Goal: Task Accomplishment & Management: Use online tool/utility

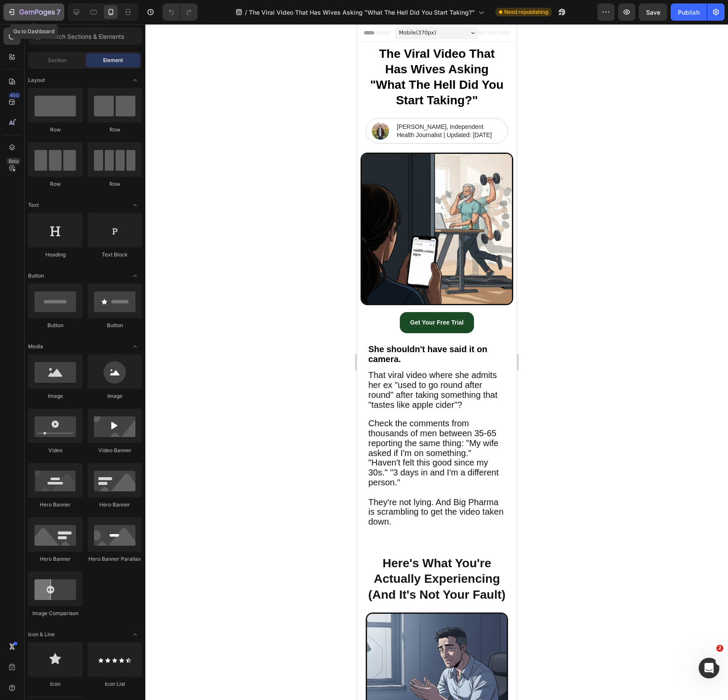
click at [10, 17] on div "7" at bounding box center [33, 12] width 53 height 10
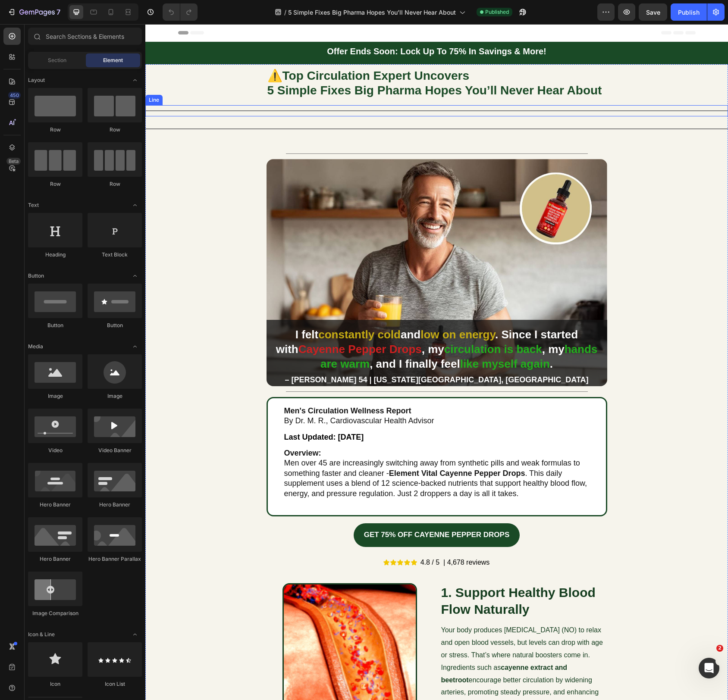
click at [436, 110] on div "Title Line" at bounding box center [436, 110] width 583 height 11
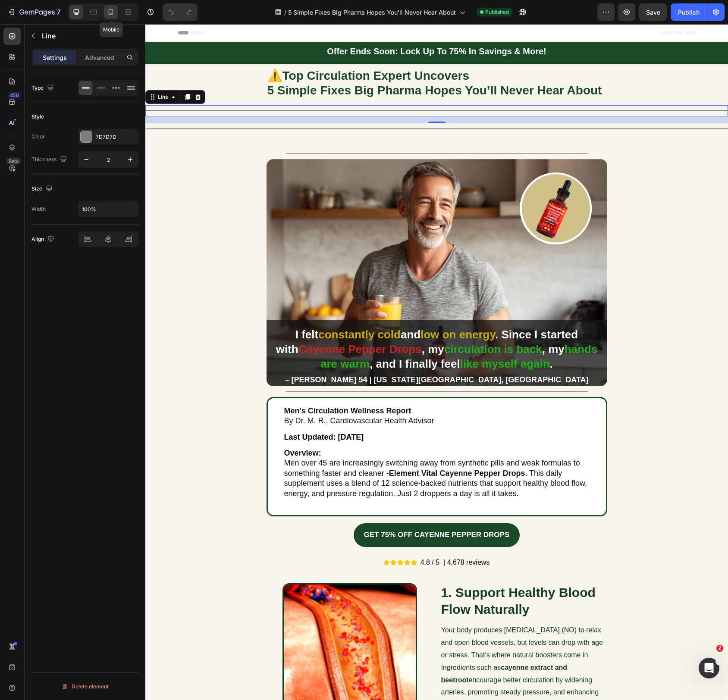
click at [115, 15] on icon at bounding box center [111, 12] width 9 height 9
type input "90%"
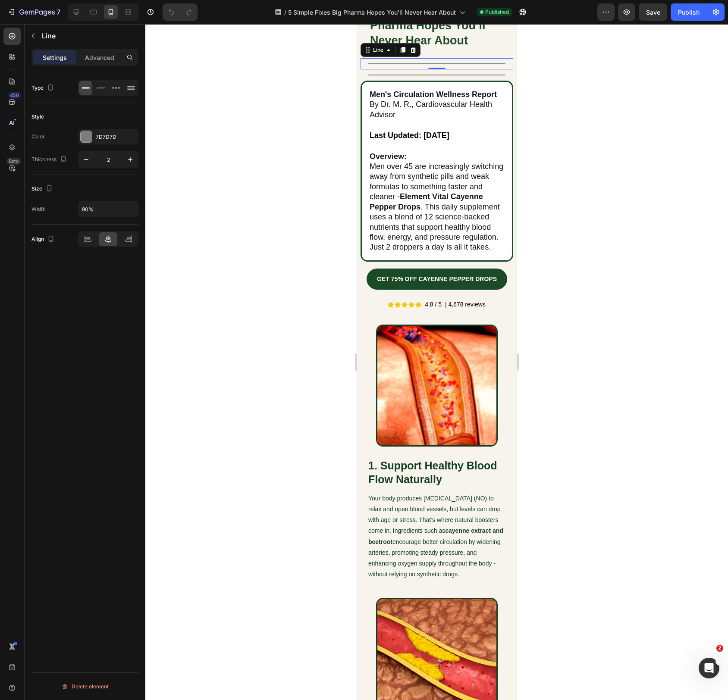
scroll to position [100, 0]
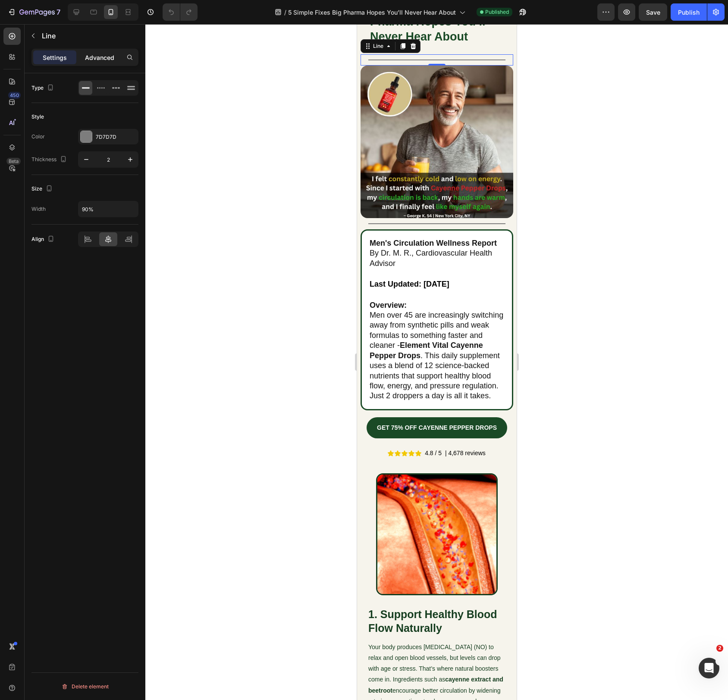
click at [106, 55] on p "Advanced" at bounding box center [99, 57] width 29 height 9
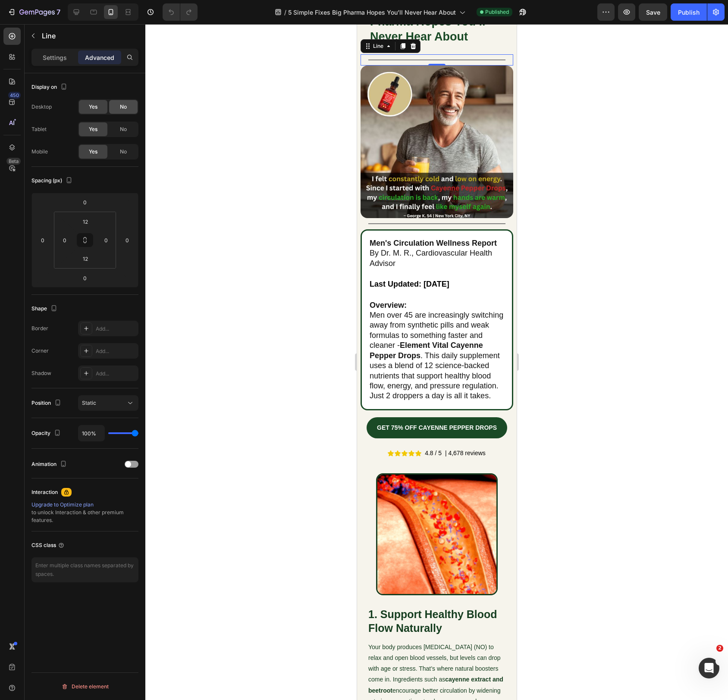
click at [120, 107] on span "No" at bounding box center [123, 107] width 7 height 8
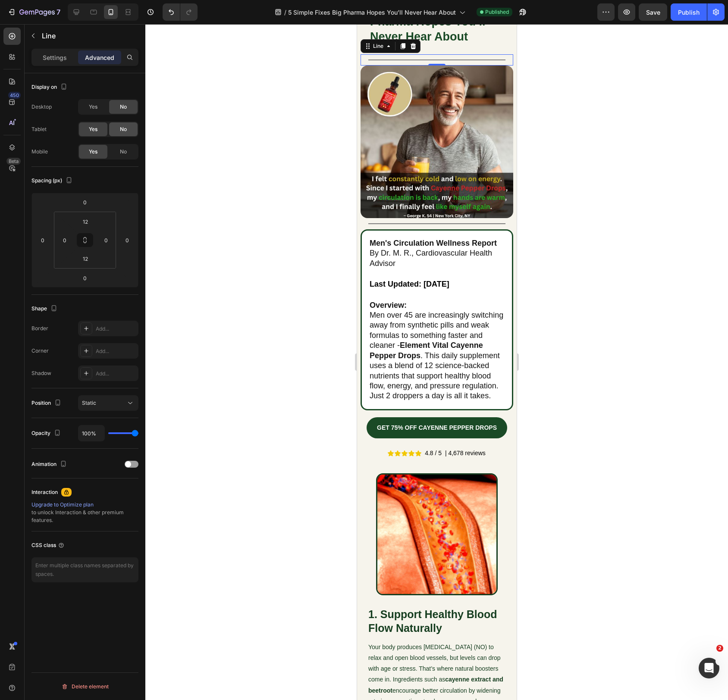
click at [124, 131] on span "No" at bounding box center [123, 129] width 7 height 8
click at [467, 224] on div at bounding box center [437, 223] width 138 height 1
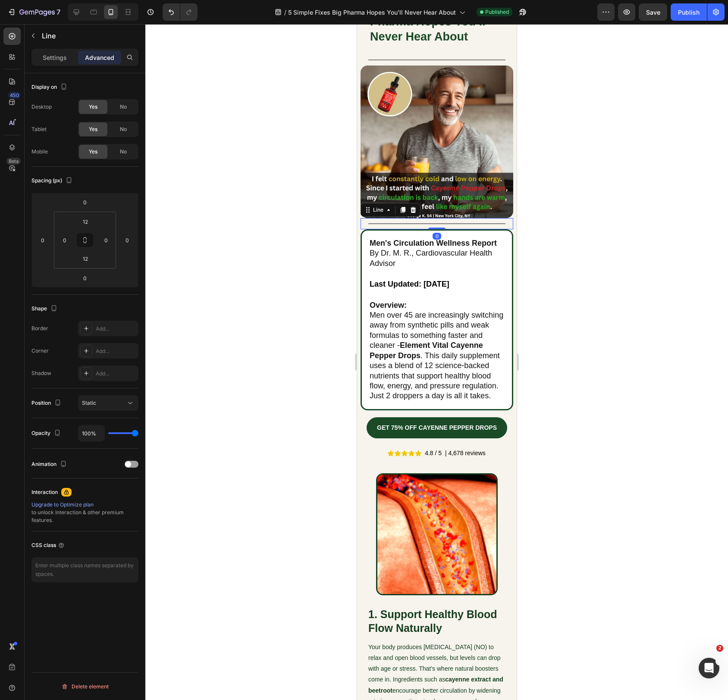
drag, startPoint x: 125, startPoint y: 131, endPoint x: 125, endPoint y: 99, distance: 31.9
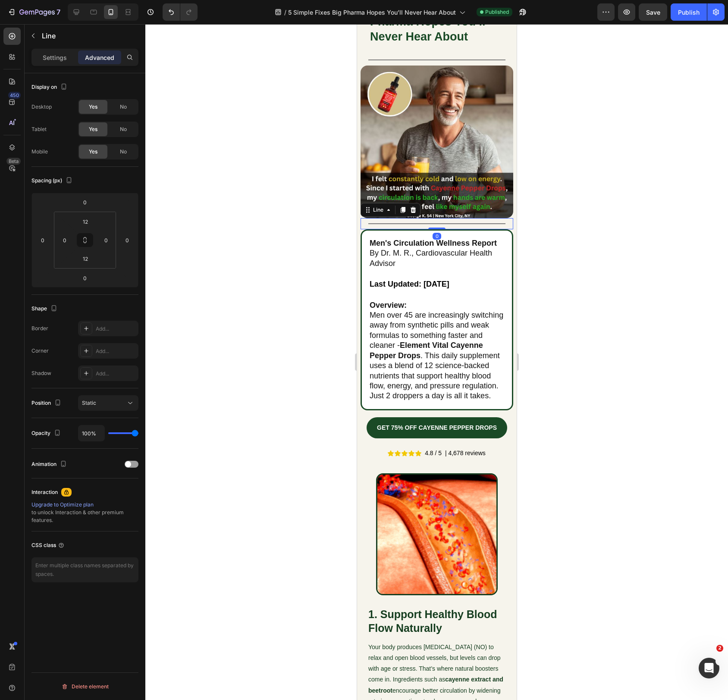
click at [125, 129] on span "No" at bounding box center [123, 129] width 7 height 8
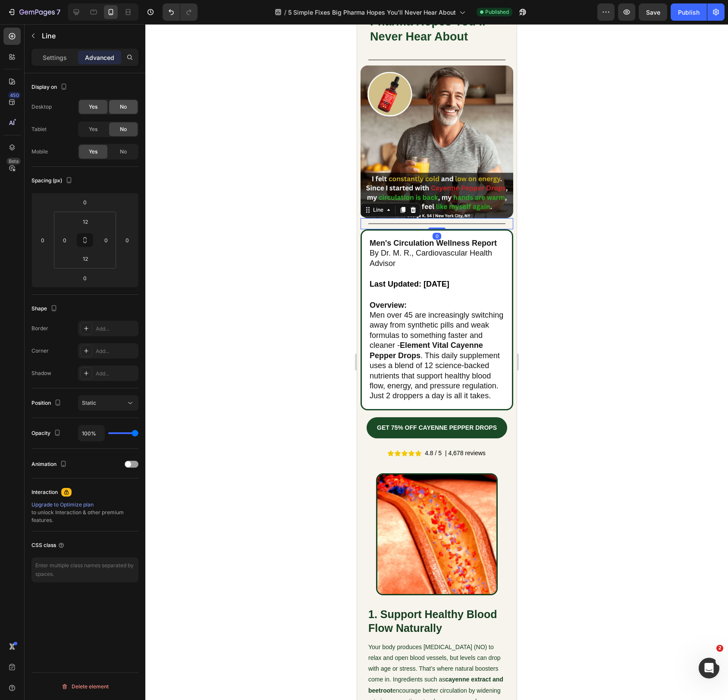
click at [126, 104] on span "No" at bounding box center [123, 107] width 7 height 8
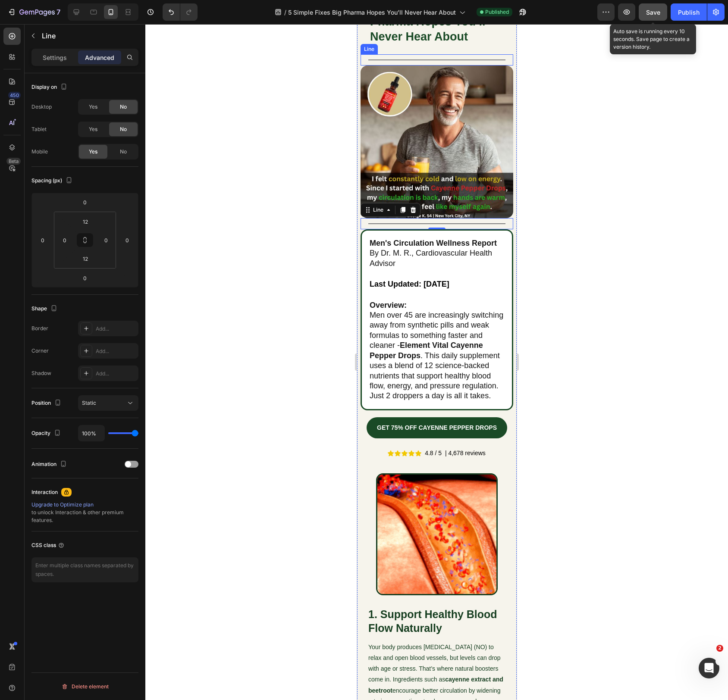
click at [657, 14] on span "Save" at bounding box center [653, 12] width 14 height 7
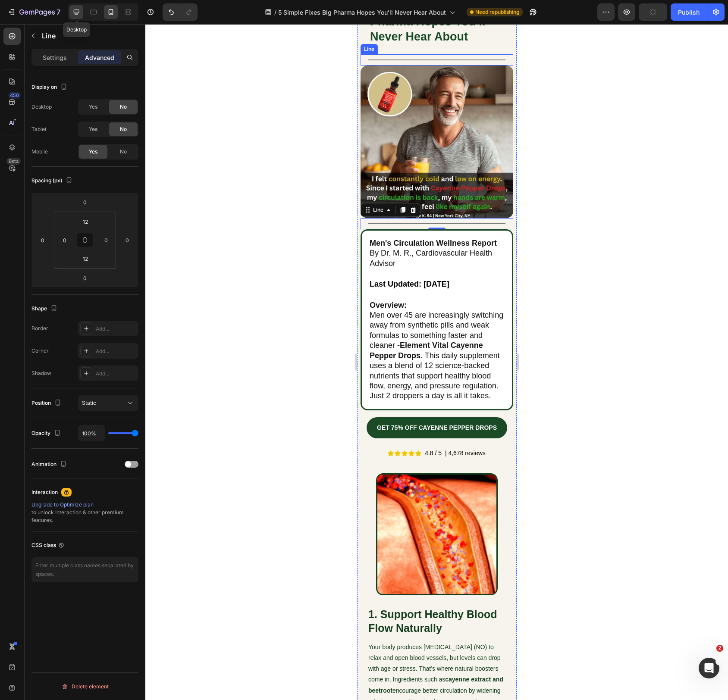
click at [72, 13] on icon at bounding box center [76, 12] width 9 height 9
type input "16"
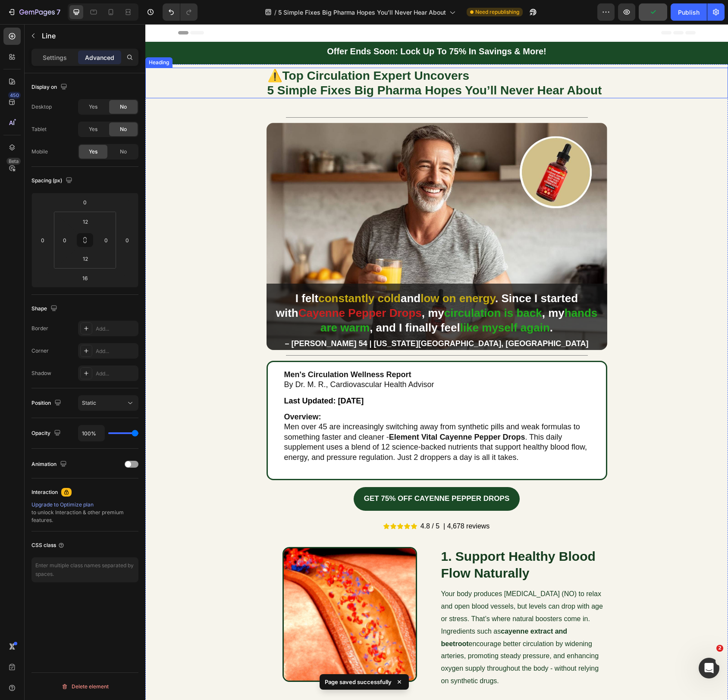
click at [399, 74] on strong "Top Circulation Expert Uncovers" at bounding box center [375, 75] width 187 height 13
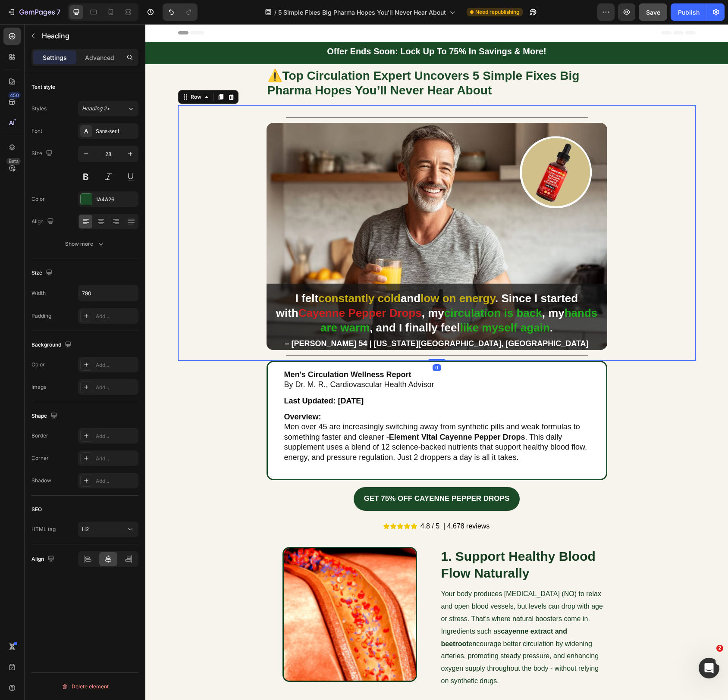
click at [183, 181] on div "Title Line I felt constantly cold and low on energy . Since I started with Caye…" at bounding box center [436, 233] width 517 height 256
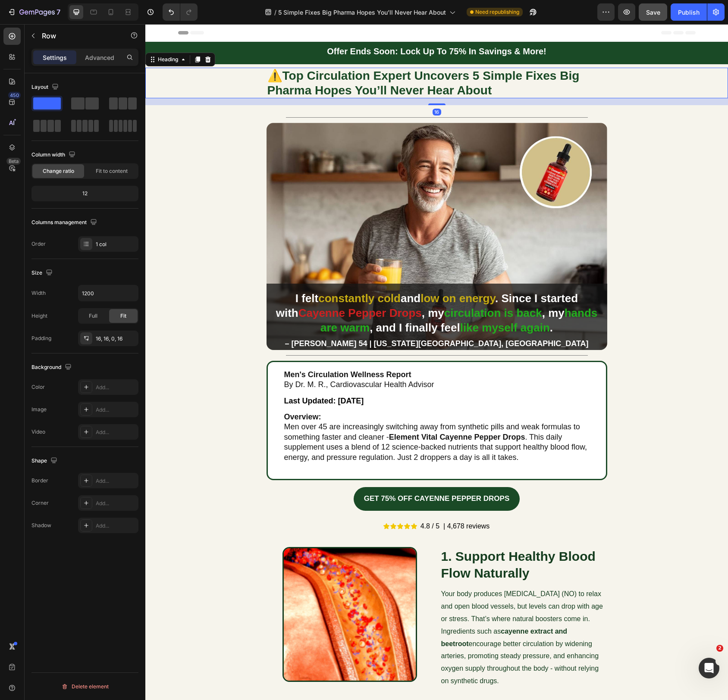
click at [389, 86] on strong "Top Circulation Expert Uncovers 5 Simple Fixes Big Pharma Hopes You’ll Never He…" at bounding box center [423, 83] width 312 height 28
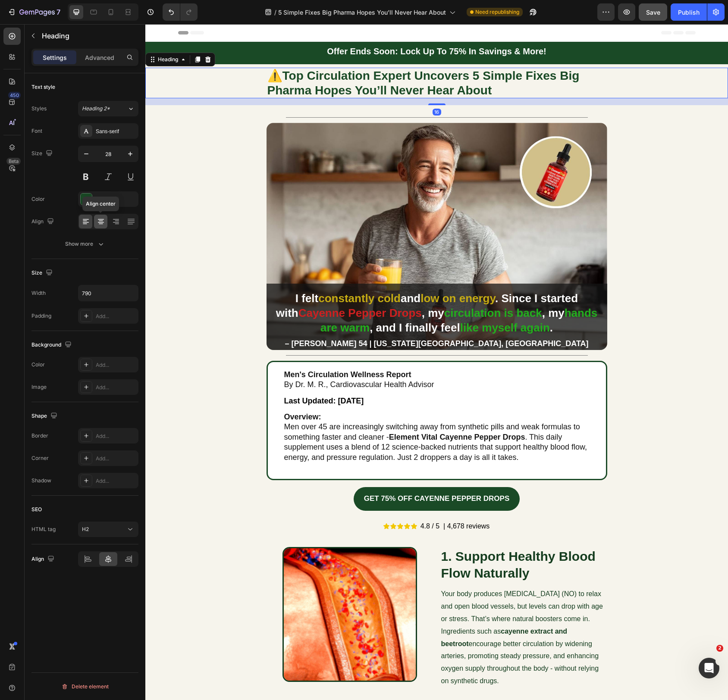
click at [106, 223] on div at bounding box center [100, 222] width 13 height 14
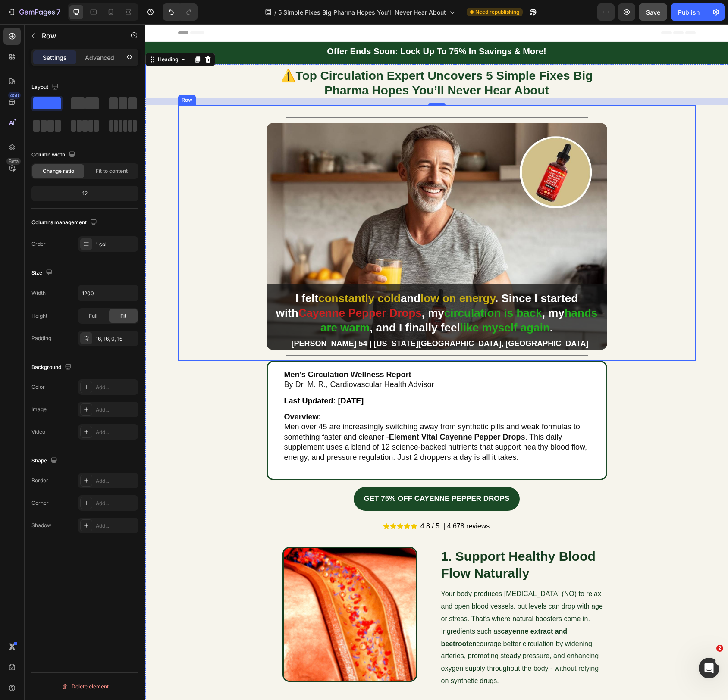
click at [211, 229] on div "Title Line I felt constantly cold and low on energy . Since I started with Caye…" at bounding box center [437, 236] width 504 height 249
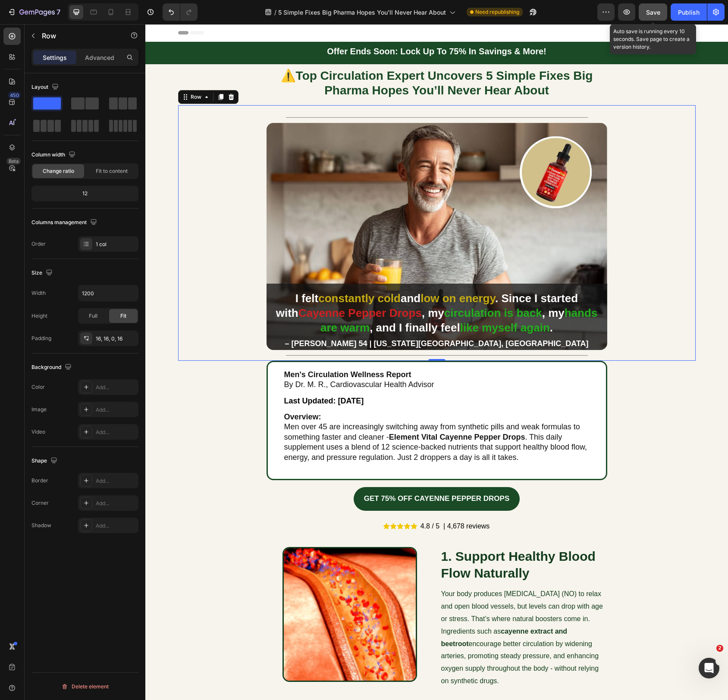
click at [659, 10] on span "Save" at bounding box center [653, 12] width 14 height 7
click at [682, 12] on div "Publish" at bounding box center [689, 12] width 22 height 9
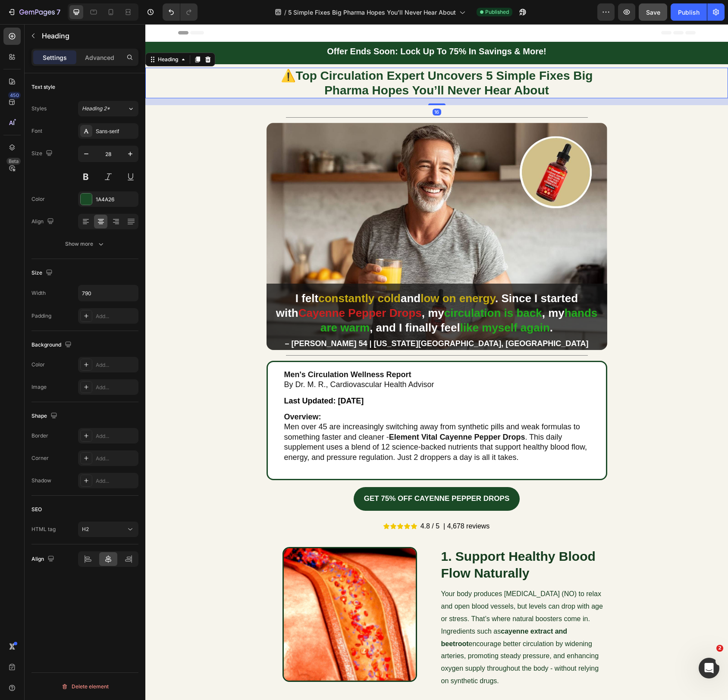
click at [471, 95] on strong "Top Circulation Expert Uncovers 5 Simple Fixes Big Pharma Hopes You’ll Never He…" at bounding box center [444, 83] width 297 height 28
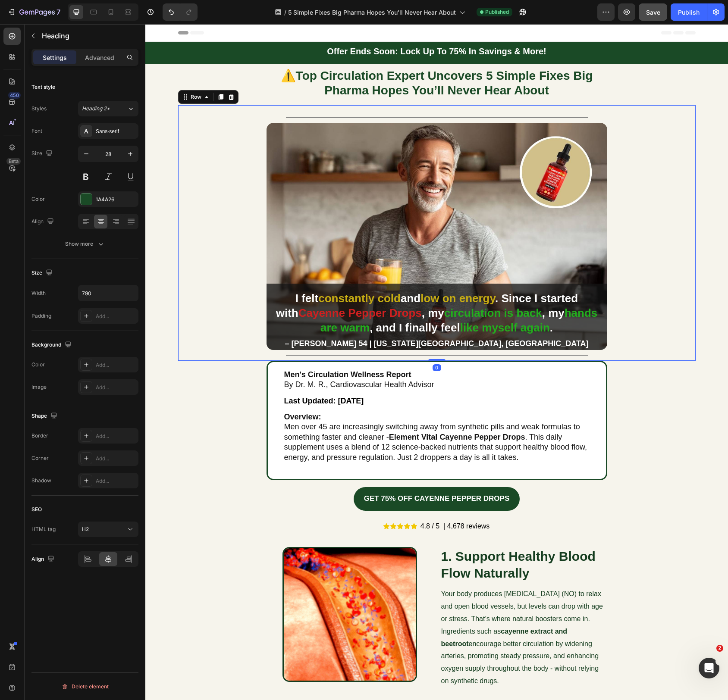
click at [227, 141] on div "Title Line I felt constantly cold and low on energy . Since I started with Caye…" at bounding box center [437, 236] width 504 height 249
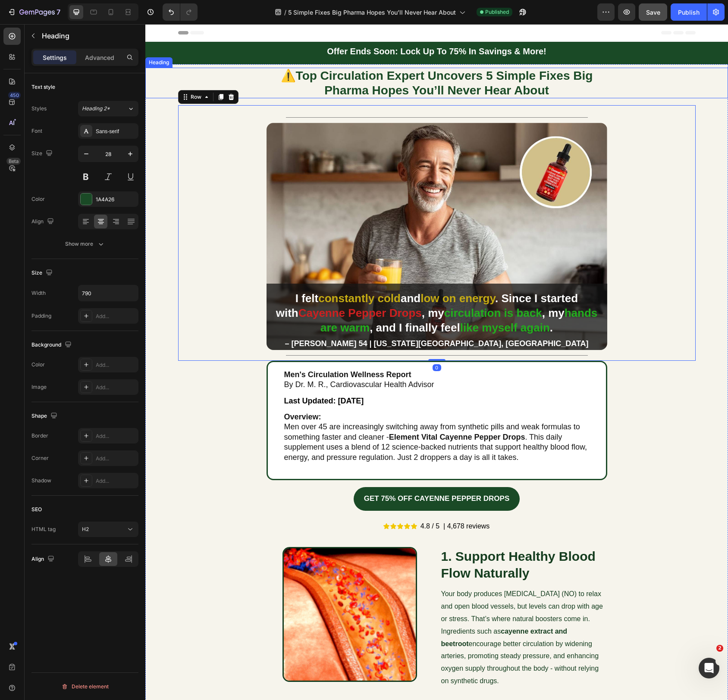
click at [251, 76] on div "⚠️ Top Circulation Expert Uncovers 5 Simple Fixes Big Pharma Hopes You’ll Never…" at bounding box center [436, 83] width 565 height 31
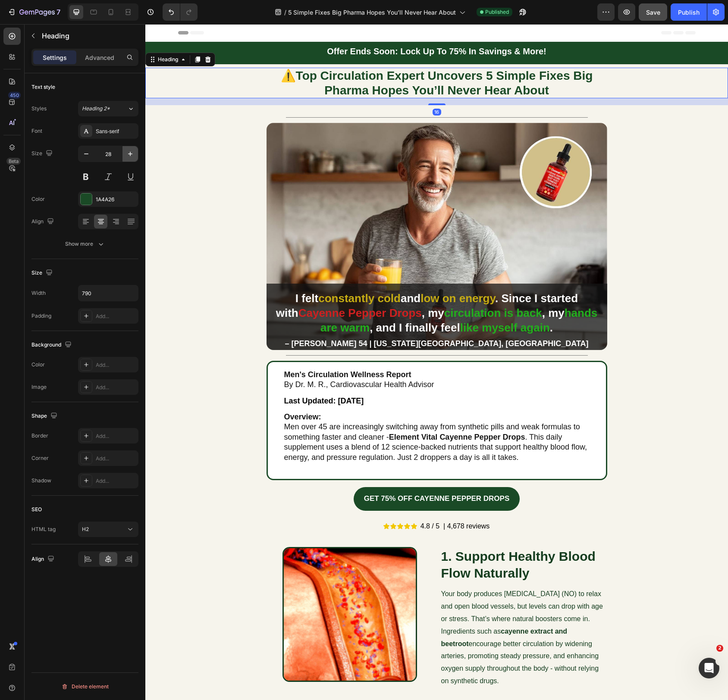
click at [132, 157] on icon "button" at bounding box center [130, 154] width 9 height 9
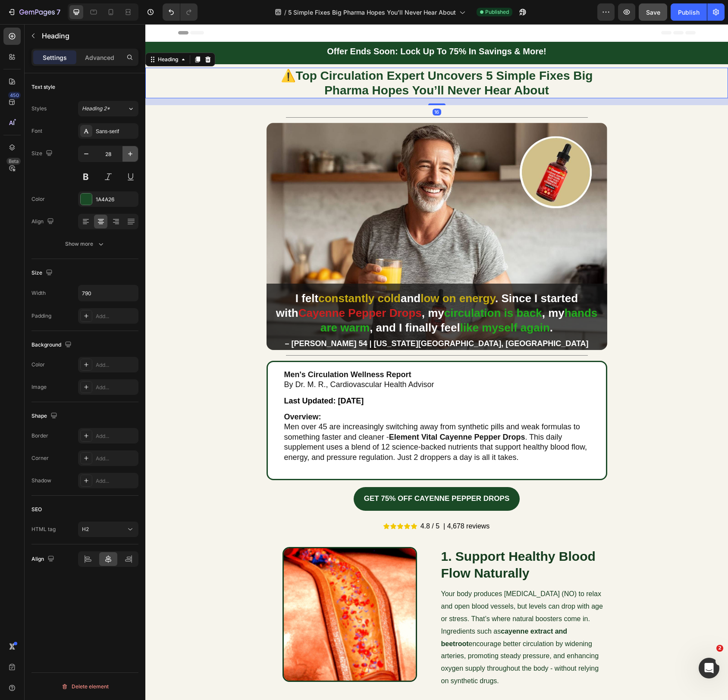
click at [132, 157] on icon "button" at bounding box center [130, 154] width 9 height 9
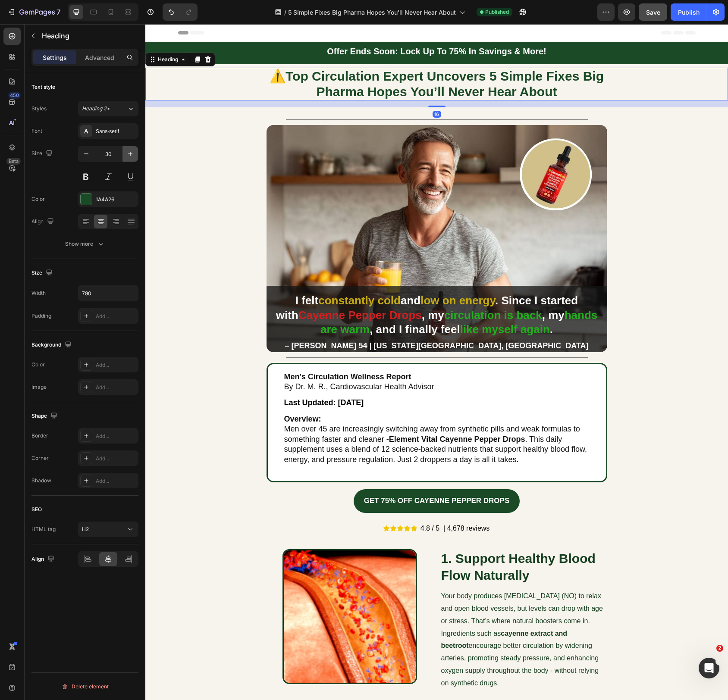
click at [132, 157] on icon "button" at bounding box center [130, 154] width 9 height 9
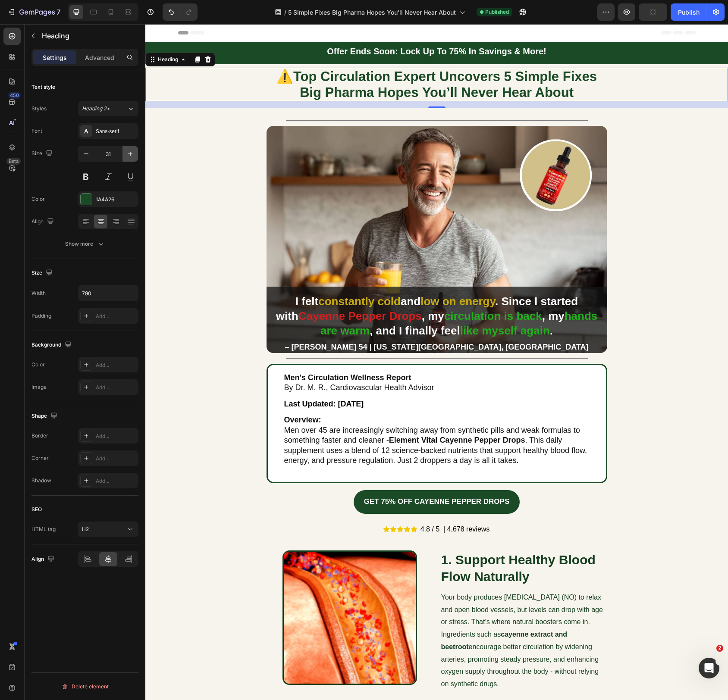
click at [127, 156] on icon "button" at bounding box center [130, 154] width 9 height 9
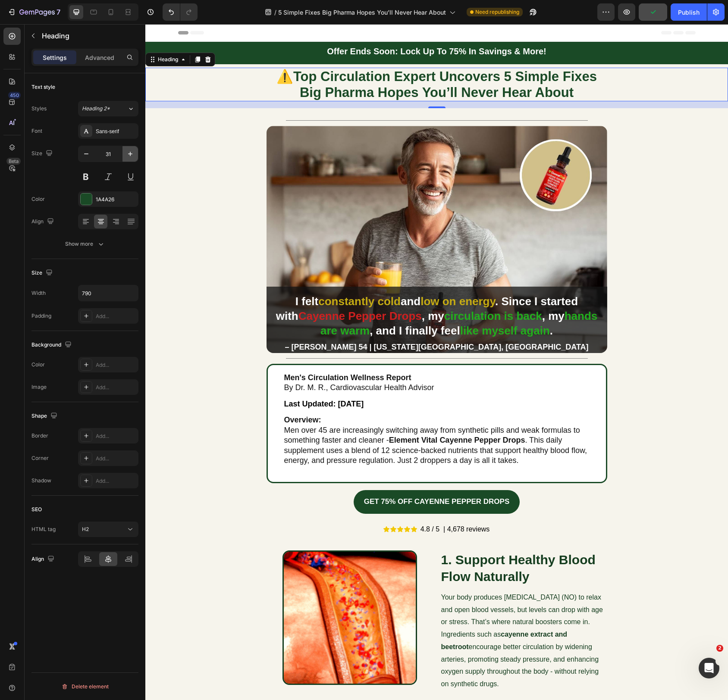
type input "32"
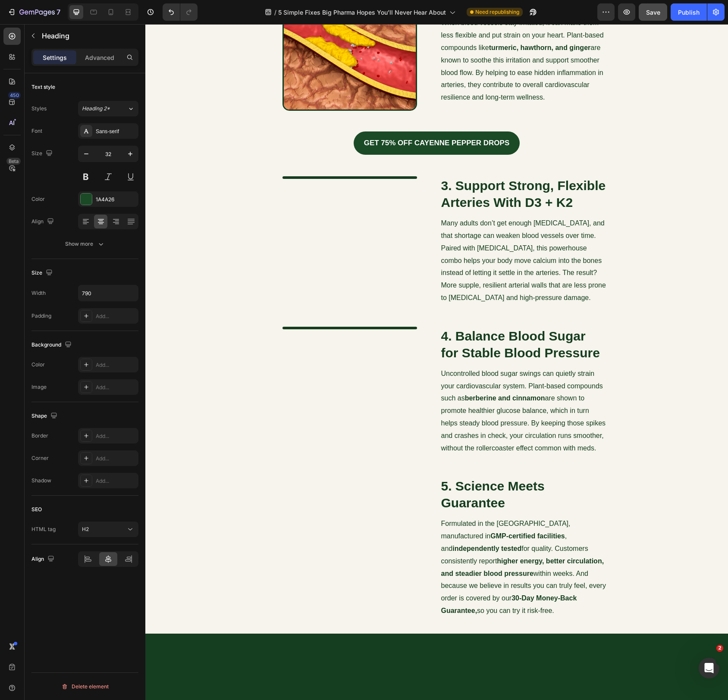
scroll to position [1387, 0]
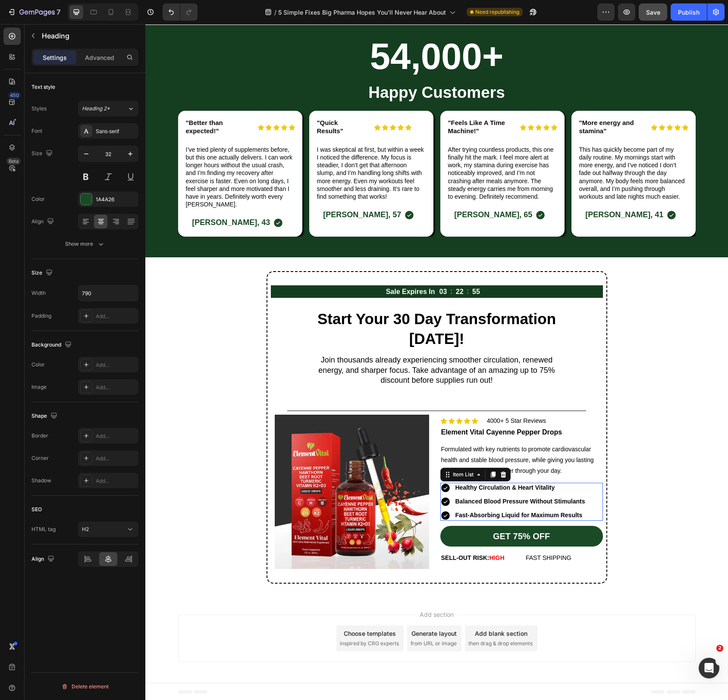
click at [571, 490] on p "Healthy Circulation & Heart Vitality" at bounding box center [520, 487] width 130 height 7
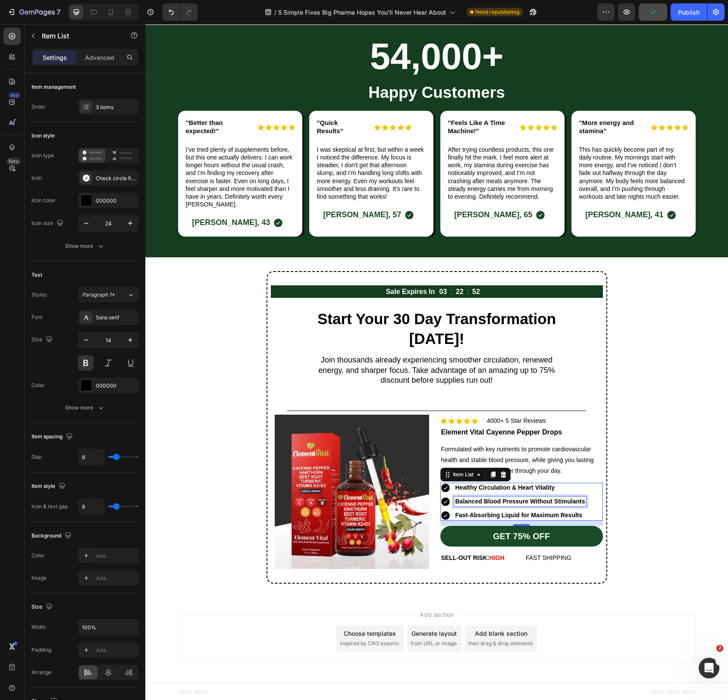
click at [485, 500] on strong "Balanced Blood Pressure Without Stimulants" at bounding box center [520, 501] width 130 height 7
click at [490, 488] on p "Healthy Circulation & Heart Vitality" at bounding box center [520, 487] width 130 height 7
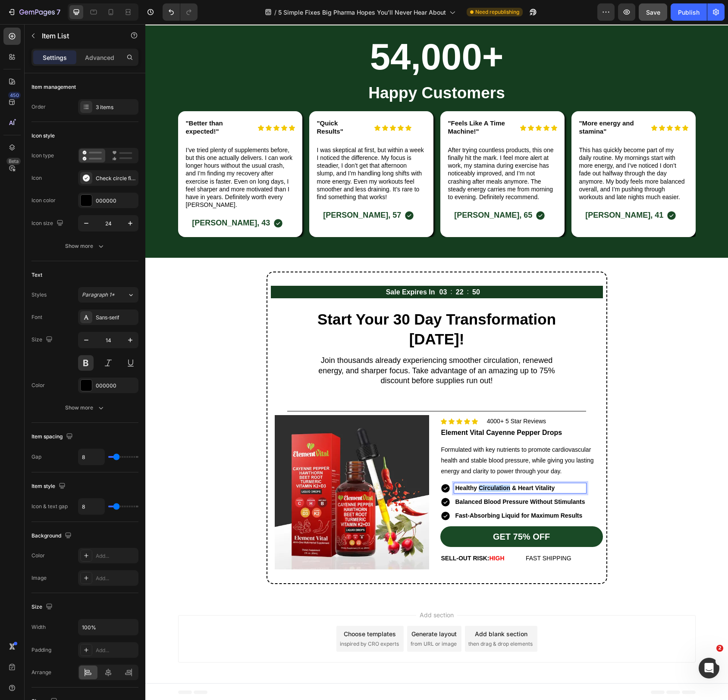
click at [490, 488] on p "Healthy Circulation & Heart Vitality" at bounding box center [520, 488] width 130 height 7
click at [488, 501] on strong "Balanced Blood Pressure Without Stimulants" at bounding box center [520, 502] width 130 height 7
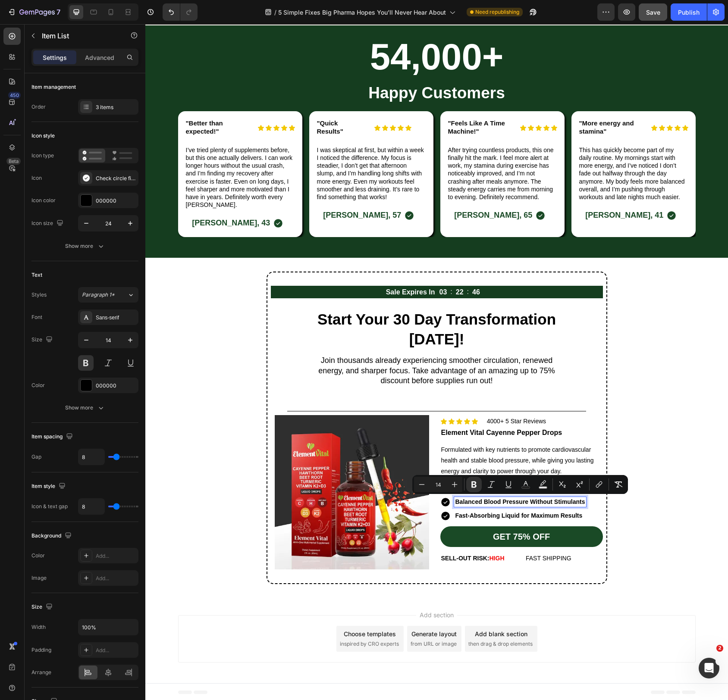
click at [482, 512] on strong "Fast-Absorbing Liquid for Maximum Results" at bounding box center [518, 515] width 127 height 7
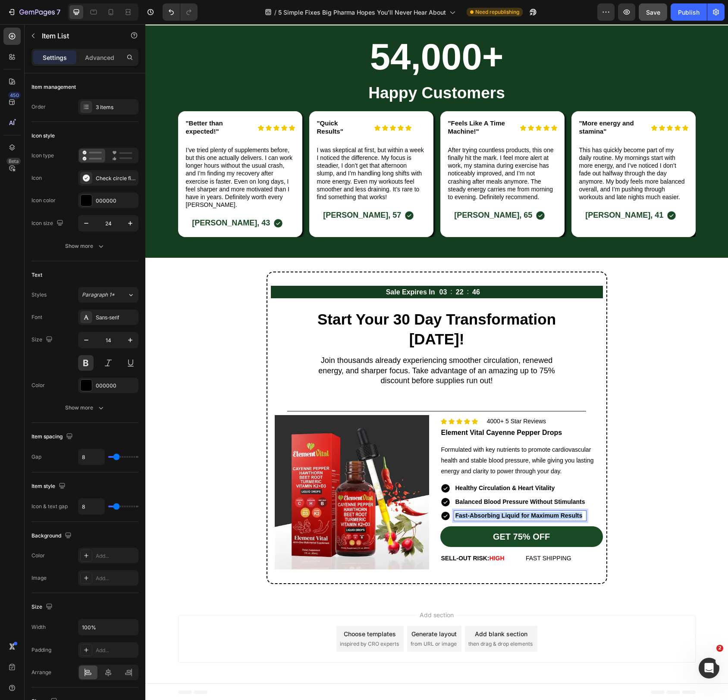
click at [482, 512] on strong "Fast-Absorbing Liquid for Maximum Results" at bounding box center [518, 515] width 127 height 7
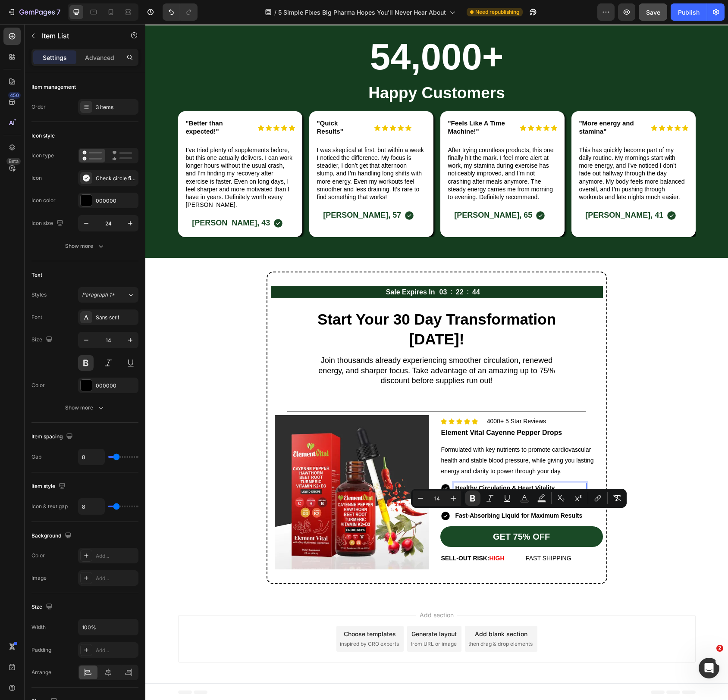
click at [505, 486] on p "Healthy Circulation & Heart Vitality" at bounding box center [520, 488] width 130 height 7
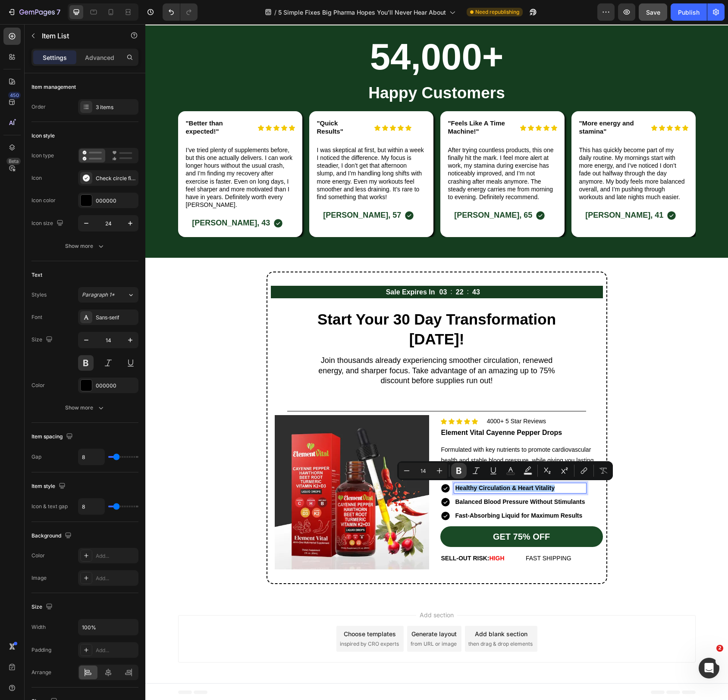
click at [462, 470] on icon "Editor contextual toolbar" at bounding box center [459, 471] width 9 height 9
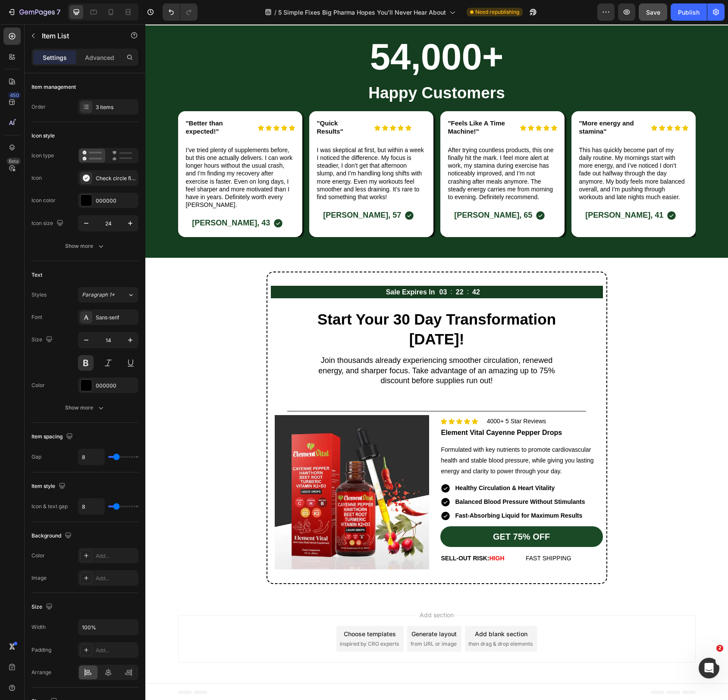
click at [506, 485] on strong "Healthy Circulation & Heart Vitality" at bounding box center [505, 488] width 100 height 7
click at [498, 499] on strong "Balanced Blood Pressure Without Stimulants" at bounding box center [520, 502] width 130 height 7
click at [495, 489] on strong "Healthy Circulation & Heart Vitality" at bounding box center [505, 488] width 100 height 7
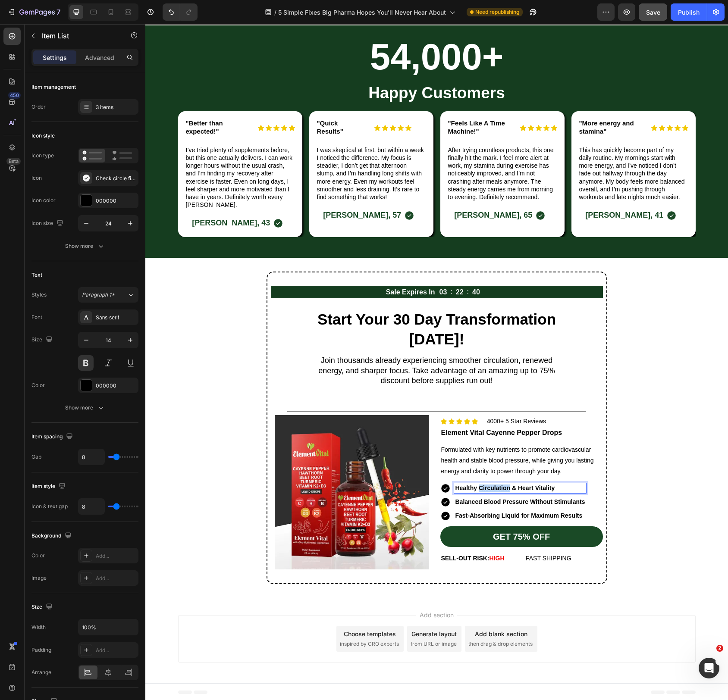
click at [495, 489] on strong "Healthy Circulation & Heart Vitality" at bounding box center [505, 488] width 100 height 7
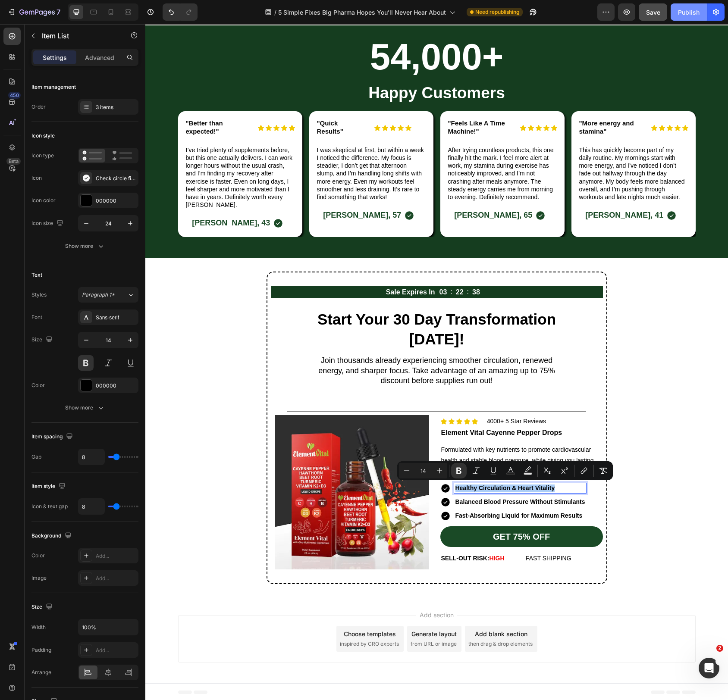
click at [689, 13] on div "Publish" at bounding box center [689, 12] width 22 height 9
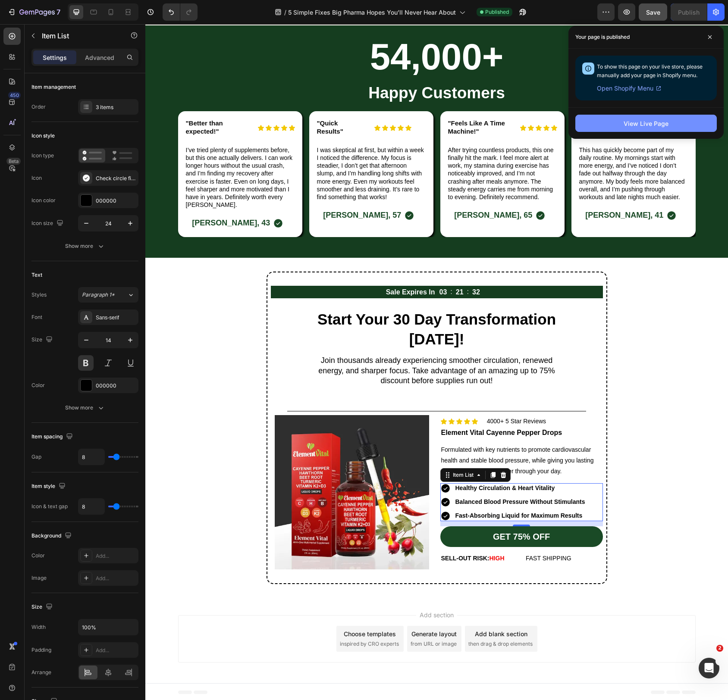
click at [657, 124] on div "View Live Page" at bounding box center [646, 123] width 45 height 9
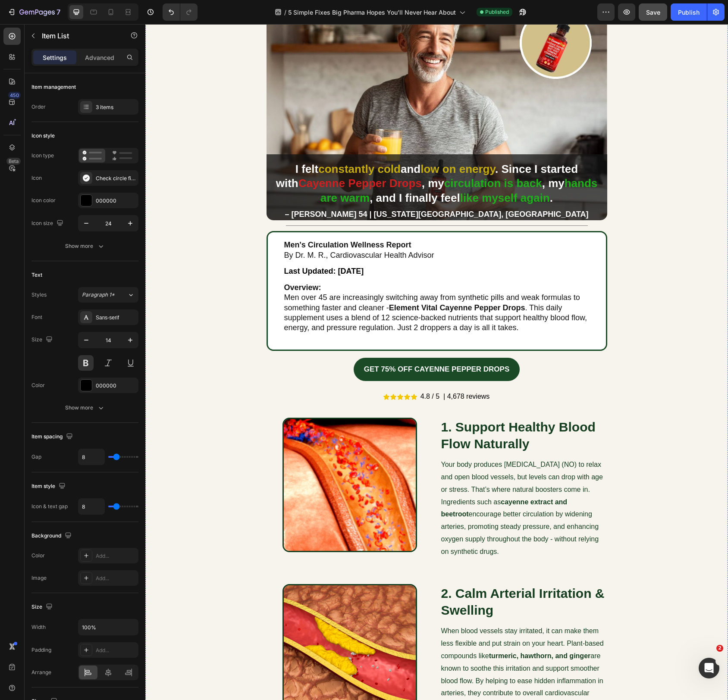
scroll to position [0, 0]
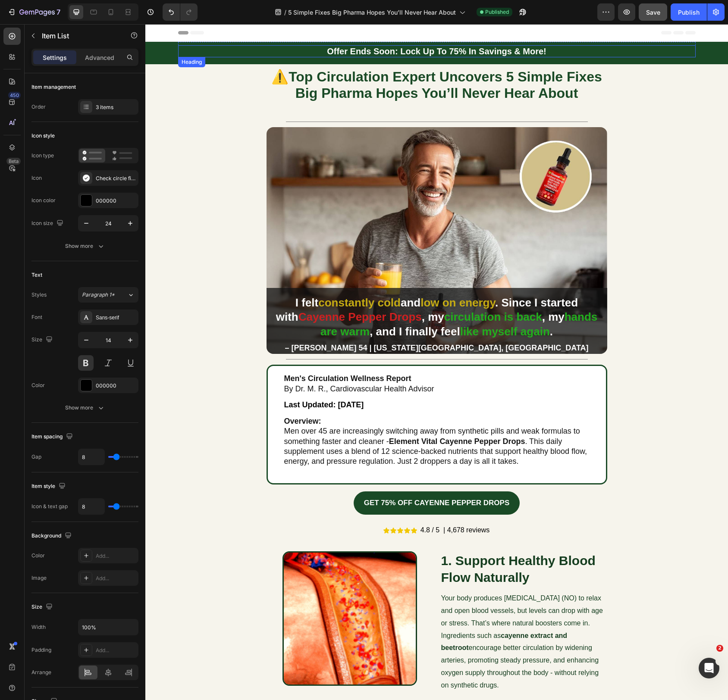
click at [378, 51] on h2 "Offer Ends Soon: Lock Up To 75% In Savings & More!" at bounding box center [437, 51] width 341 height 12
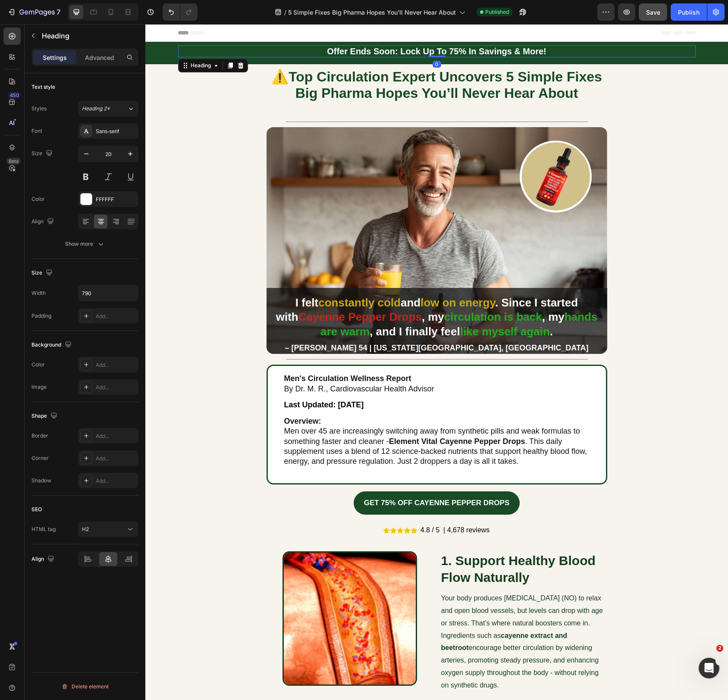
click at [385, 52] on h2 "Offer Ends Soon: Lock Up To 75% In Savings & More!" at bounding box center [437, 51] width 341 height 12
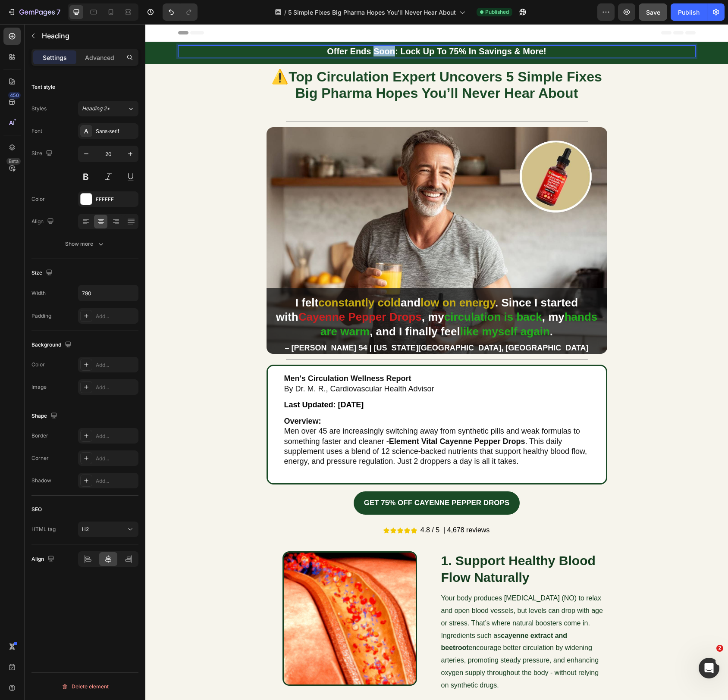
click at [385, 52] on p "Offer Ends Soon: Lock Up To 75% In Savings & More!" at bounding box center [436, 51] width 339 height 10
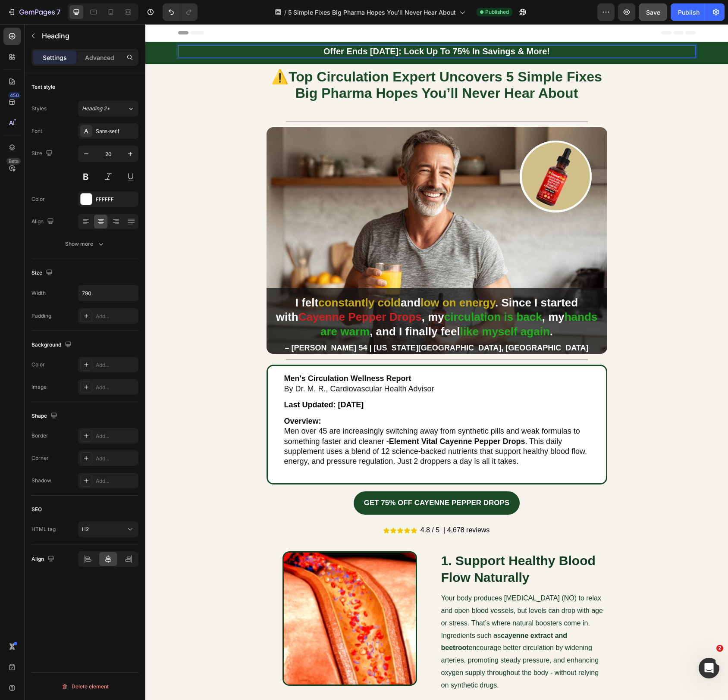
click at [412, 51] on p "Offer Ends [DATE]: Lock Up To 75% In Savings & More!" at bounding box center [436, 51] width 339 height 10
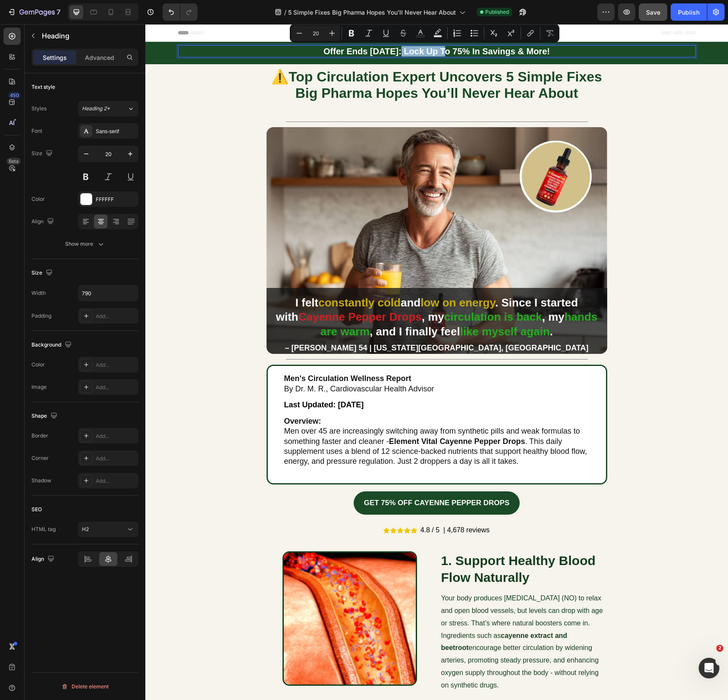
drag, startPoint x: 412, startPoint y: 51, endPoint x: 440, endPoint y: 53, distance: 28.6
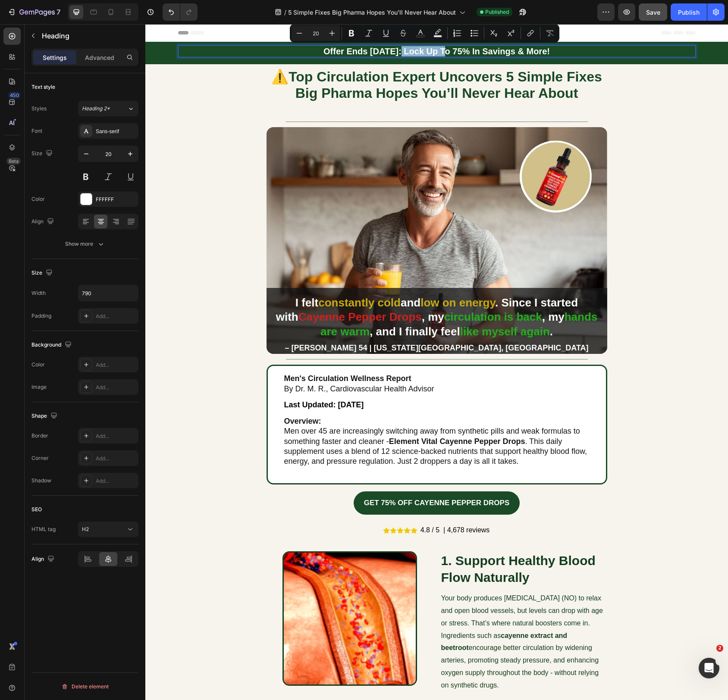
click at [440, 53] on p "Offer Ends [DATE]: Lock Up To 75% In Savings & More!" at bounding box center [436, 51] width 339 height 10
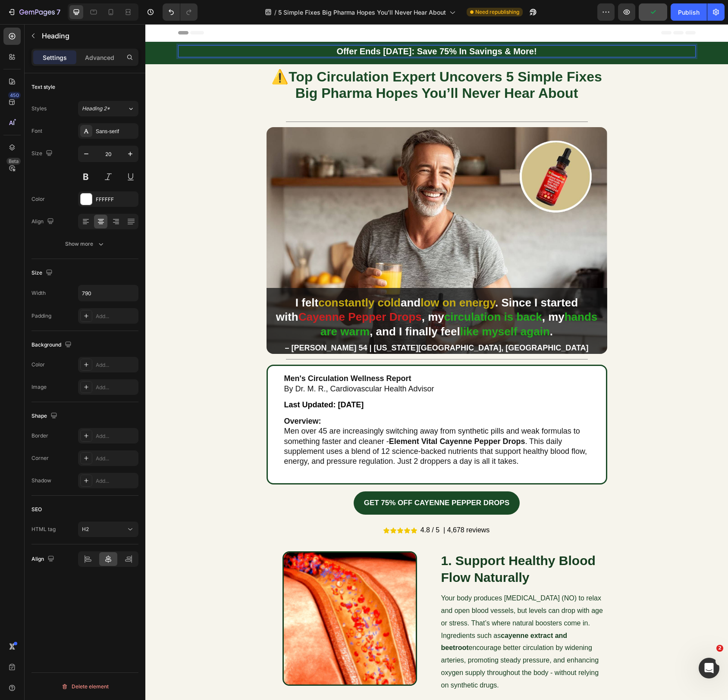
click at [459, 54] on p "Offer Ends [DATE]: Save 75% In Savings & More!" at bounding box center [436, 51] width 339 height 10
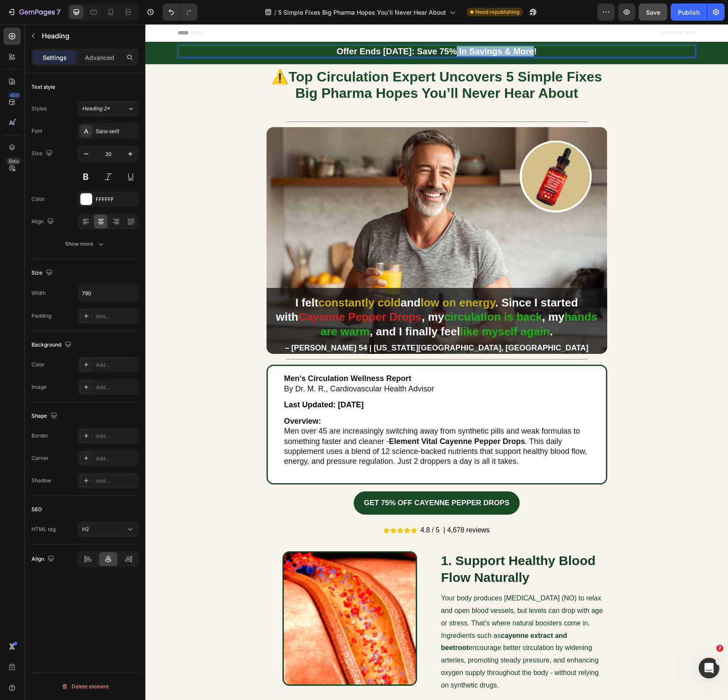
drag, startPoint x: 457, startPoint y: 52, endPoint x: 536, endPoint y: 57, distance: 78.7
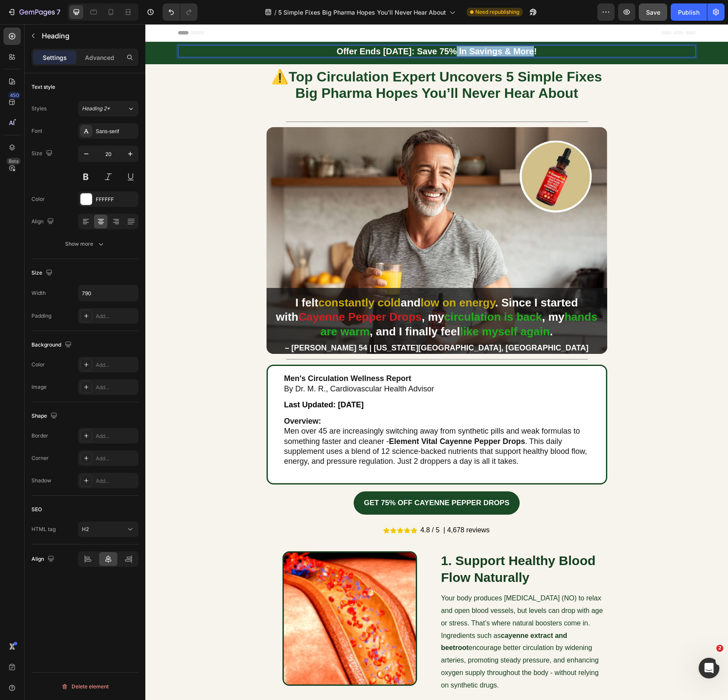
click at [536, 57] on h2 "Offer Ends [DATE]: Save 75% In Savings & More!" at bounding box center [437, 51] width 341 height 12
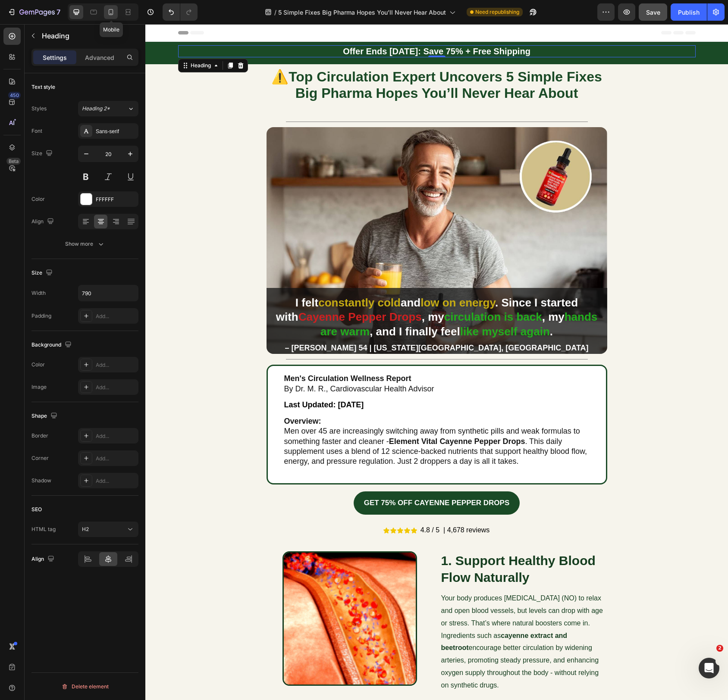
click at [107, 11] on icon at bounding box center [111, 12] width 9 height 9
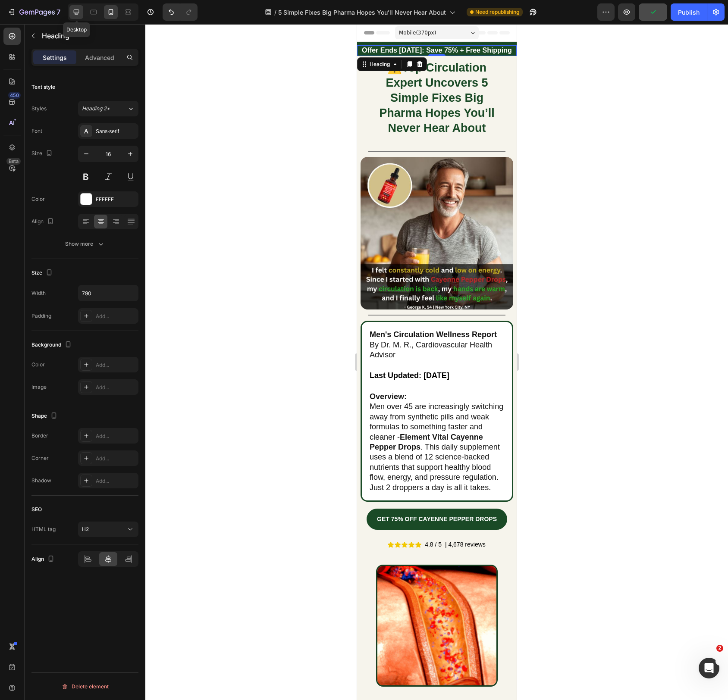
click at [74, 12] on icon at bounding box center [77, 12] width 6 height 6
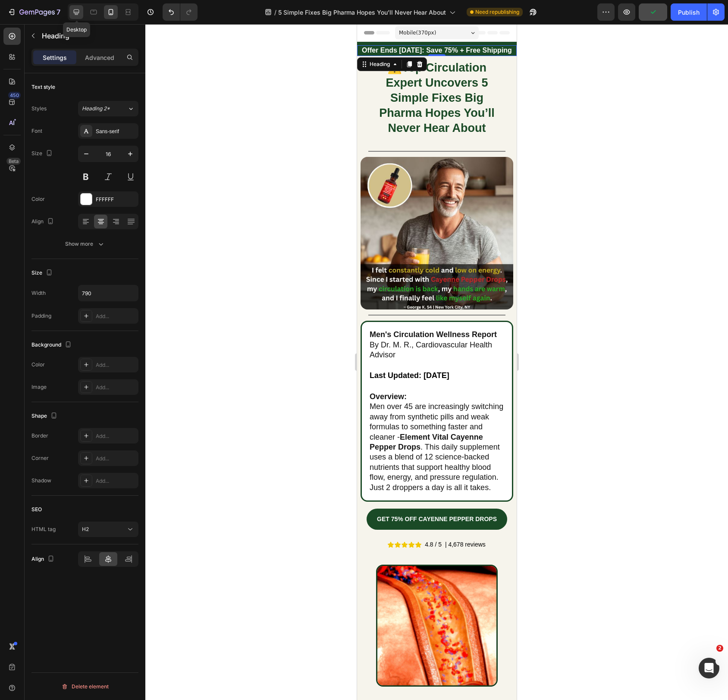
type input "20"
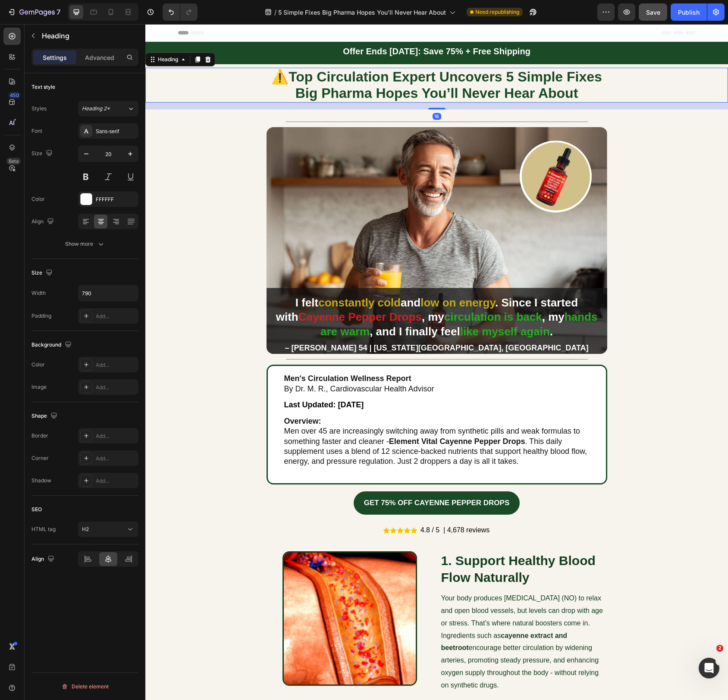
drag, startPoint x: 394, startPoint y: 86, endPoint x: 294, endPoint y: 64, distance: 102.4
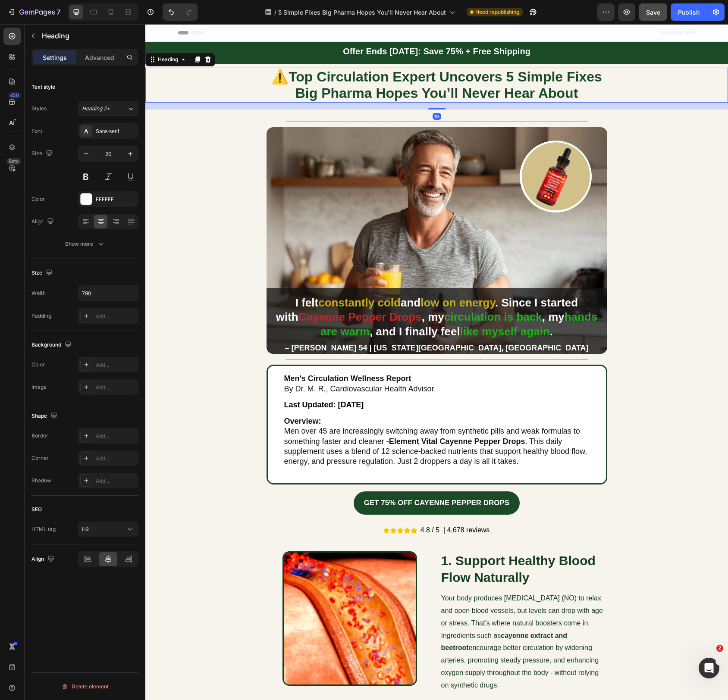
click at [383, 84] on strong "Top Circulation Expert Uncovers 5 Simple Fixes Big Pharma Hopes You’ll Never He…" at bounding box center [446, 85] width 314 height 32
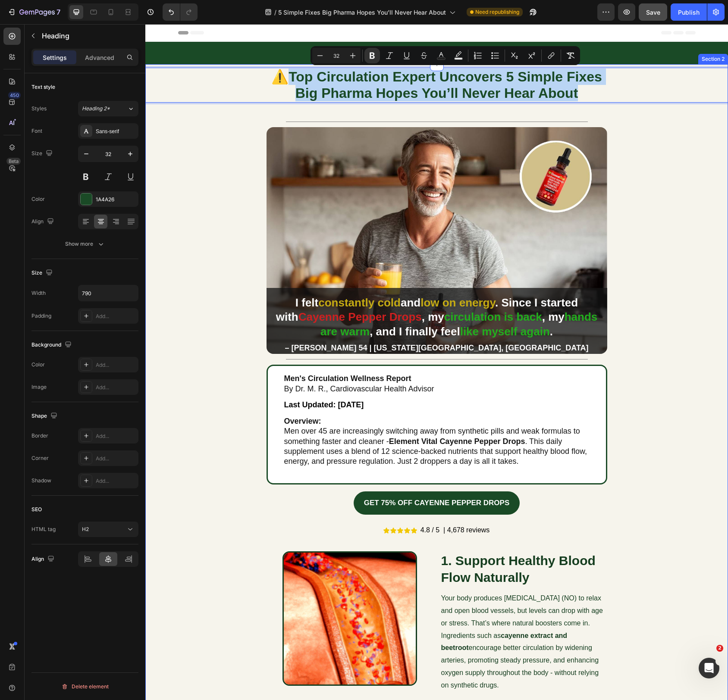
drag, startPoint x: 290, startPoint y: 75, endPoint x: 563, endPoint y: 103, distance: 274.5
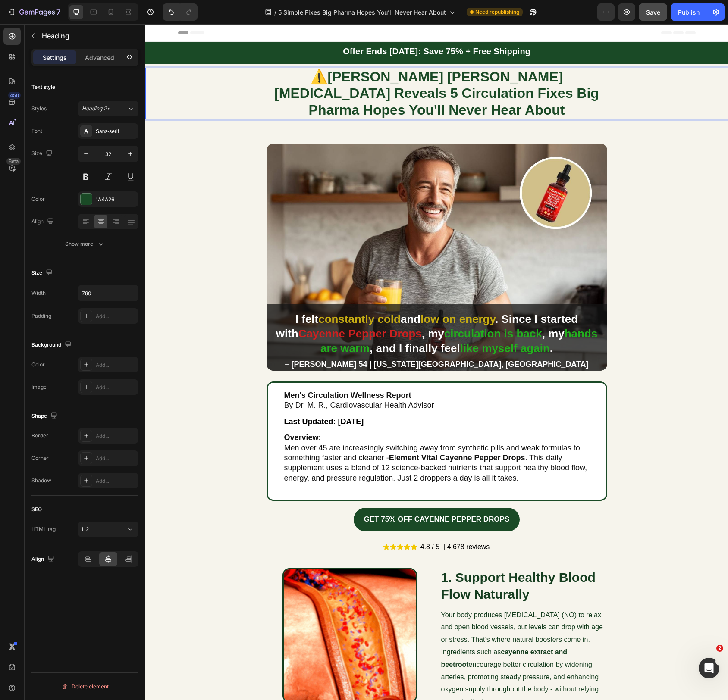
click at [459, 80] on strong "[PERSON_NAME] [PERSON_NAME] [MEDICAL_DATA] Reveals 5 Circulation Fixes Big Phar…" at bounding box center [436, 93] width 325 height 49
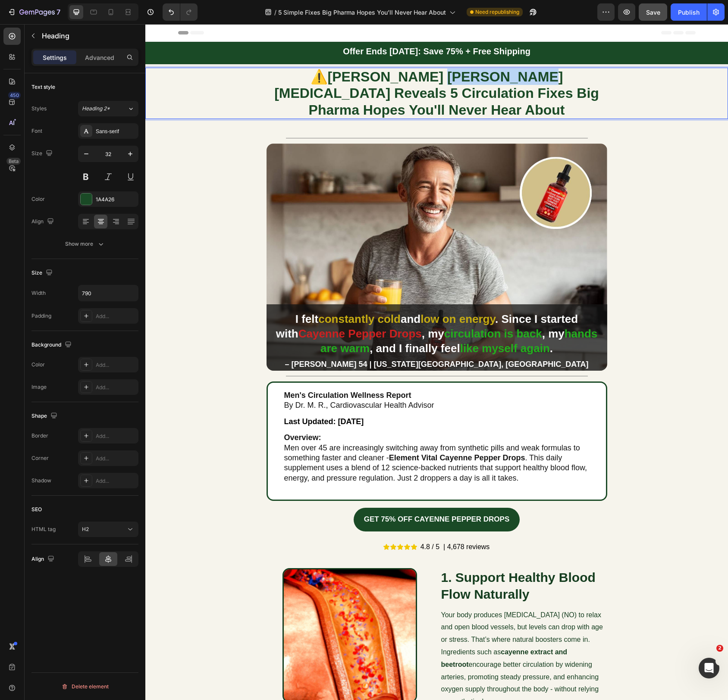
click at [459, 80] on strong "[PERSON_NAME] [PERSON_NAME] [MEDICAL_DATA] Reveals 5 Circulation Fixes Big Phar…" at bounding box center [436, 93] width 325 height 49
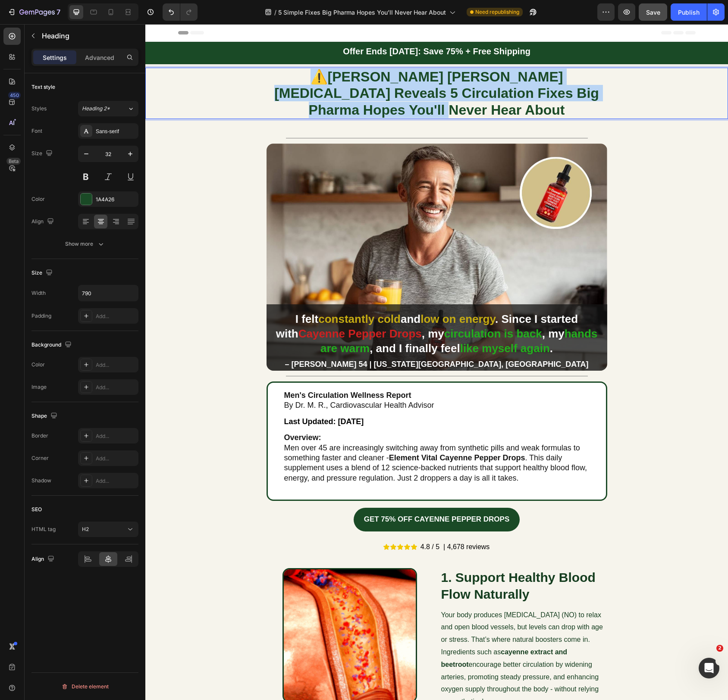
click at [459, 80] on strong "[PERSON_NAME] [PERSON_NAME] [MEDICAL_DATA] Reveals 5 Circulation Fixes Big Phar…" at bounding box center [436, 93] width 325 height 49
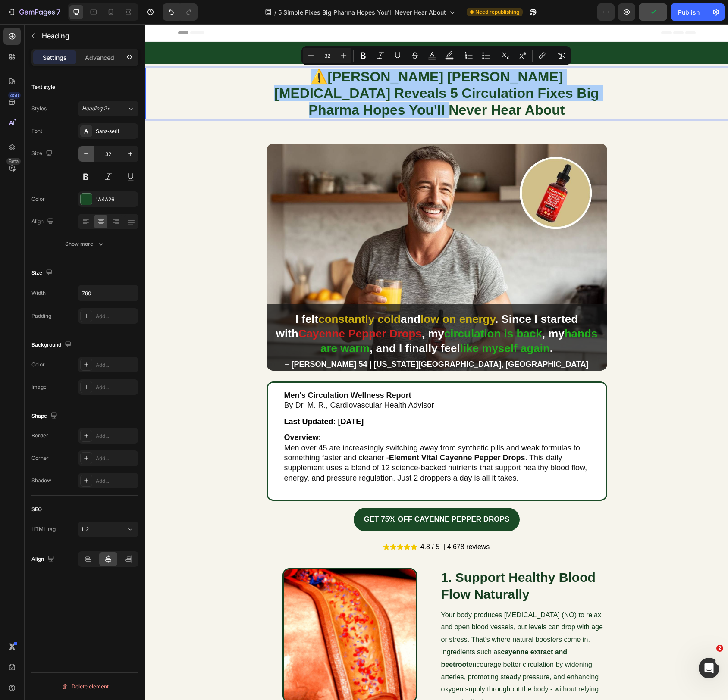
click at [86, 156] on icon "button" at bounding box center [86, 154] width 9 height 9
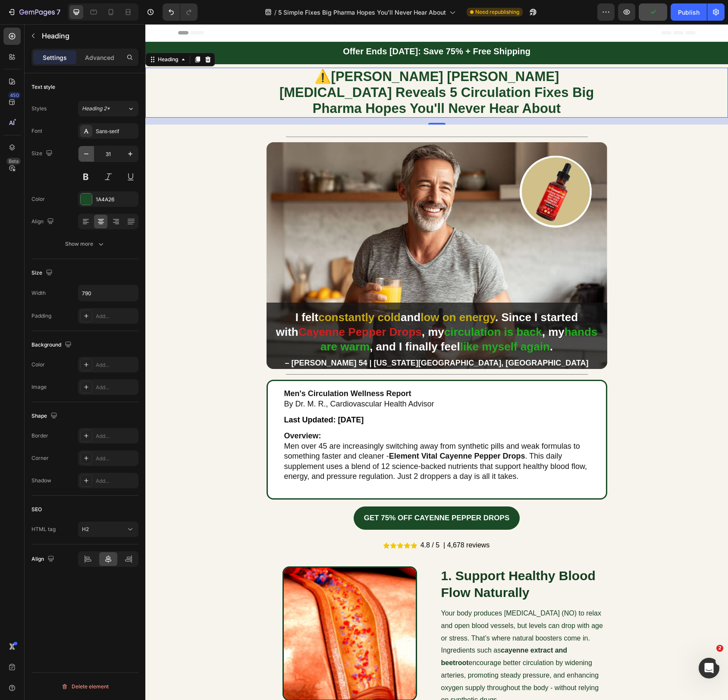
click at [86, 156] on icon "button" at bounding box center [86, 154] width 9 height 9
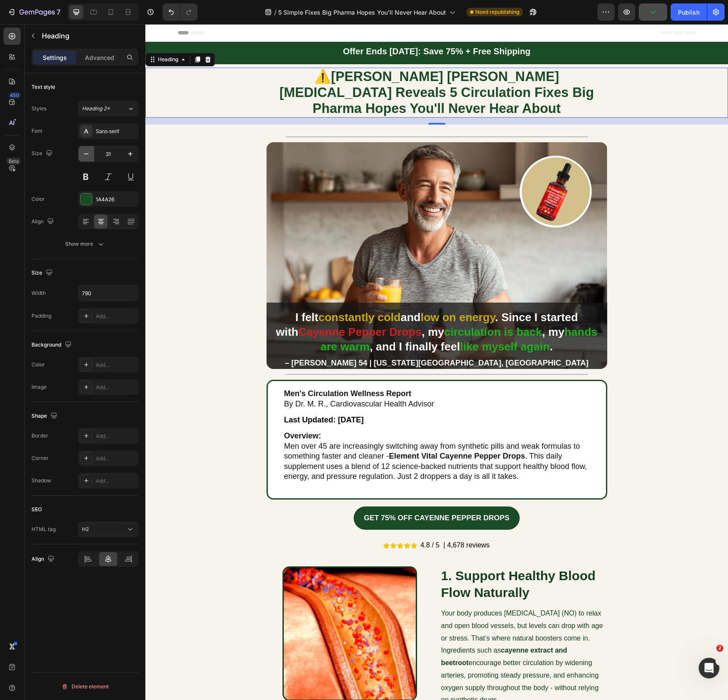
type input "30"
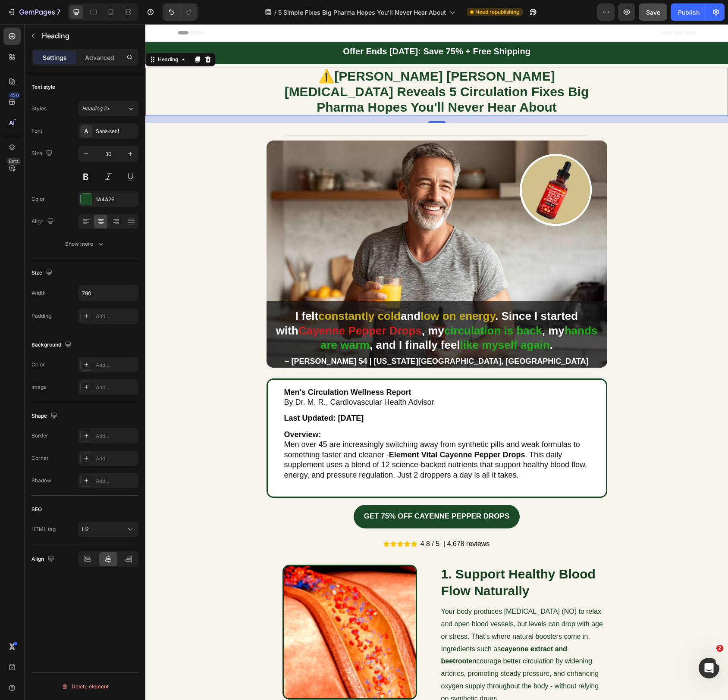
click at [457, 91] on strong "[PERSON_NAME] [PERSON_NAME] [MEDICAL_DATA] Reveals 5 Circulation Fixes Big Phar…" at bounding box center [437, 91] width 304 height 45
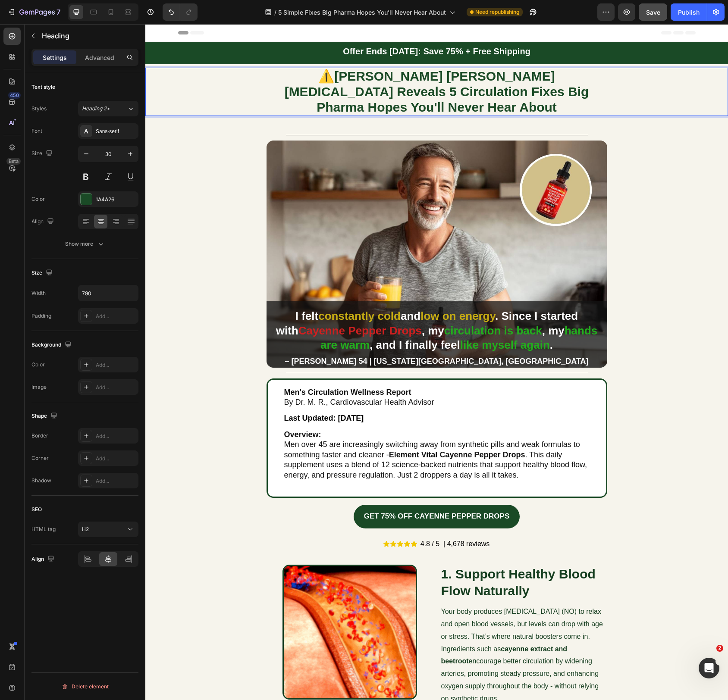
click at [612, 97] on div "⚠️ [PERSON_NAME] [PERSON_NAME] [MEDICAL_DATA] Reveals 5 Circulation Fixes Big P…" at bounding box center [436, 92] width 565 height 48
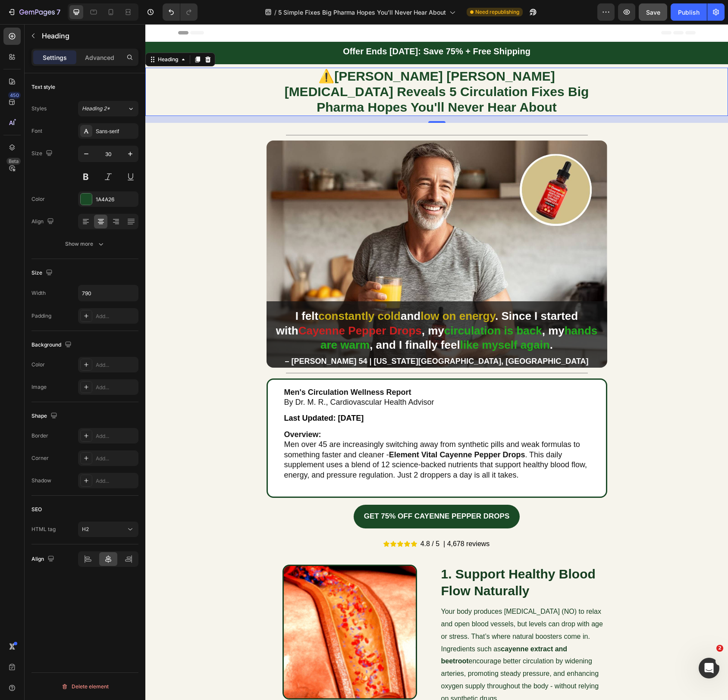
click at [322, 388] on strong "Men's Circulation Wellness Report" at bounding box center [347, 392] width 127 height 9
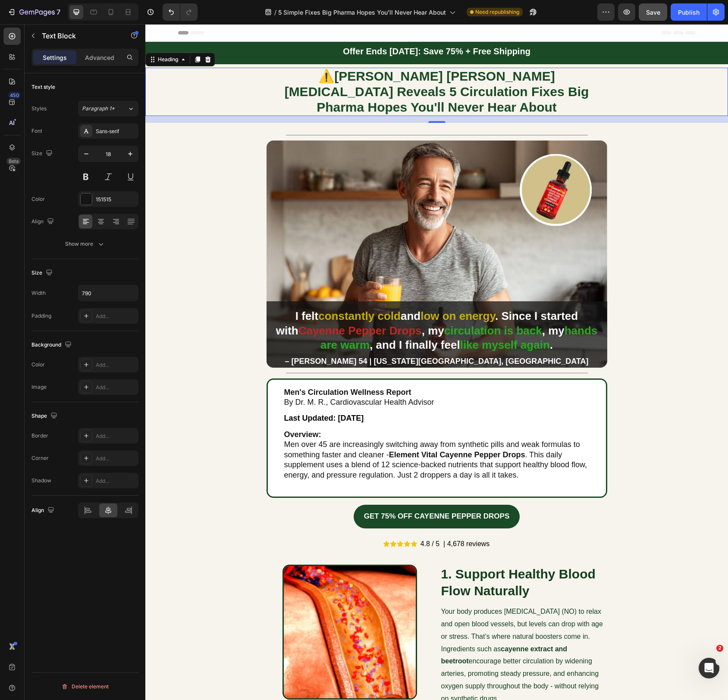
click at [322, 388] on strong "Men's Circulation Wellness Report" at bounding box center [347, 392] width 127 height 9
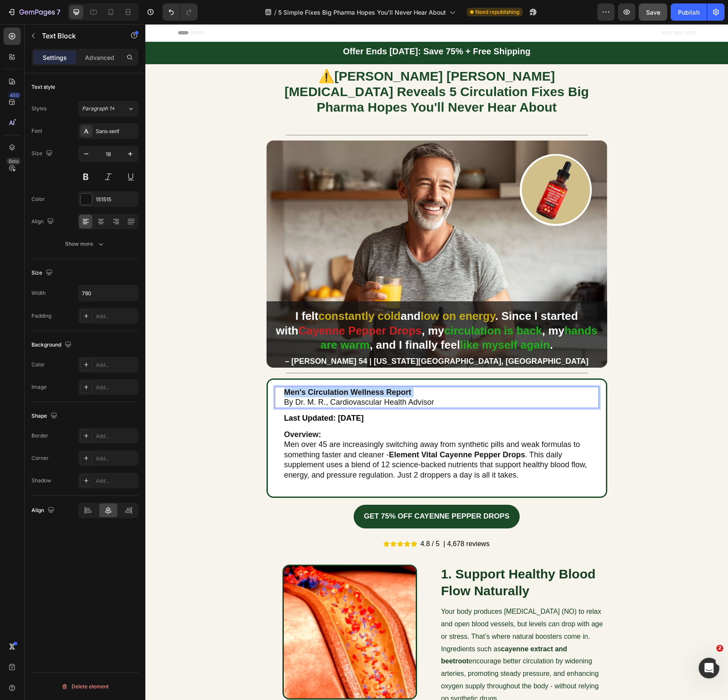
click at [322, 388] on strong "Men's Circulation Wellness Report" at bounding box center [347, 392] width 127 height 9
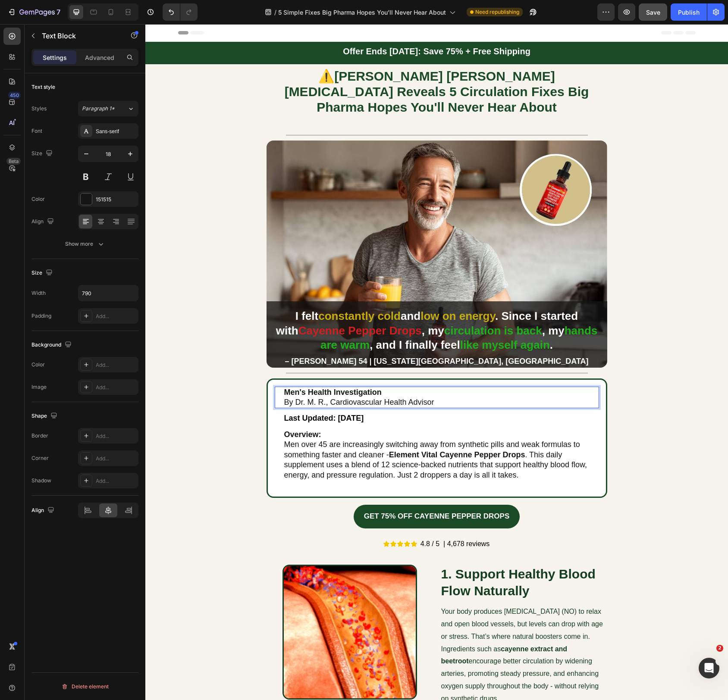
click at [312, 398] on p "By Dr. M. R., Cardiovascular Health Advisor" at bounding box center [436, 403] width 305 height 10
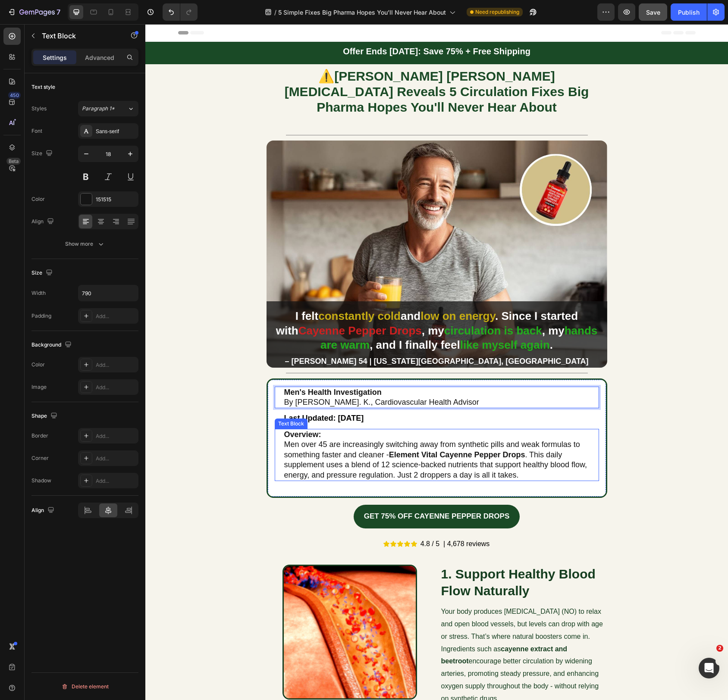
click at [339, 440] on p "Overview: Men over 45 are increasingly switching away from synthetic pills and …" at bounding box center [436, 455] width 305 height 50
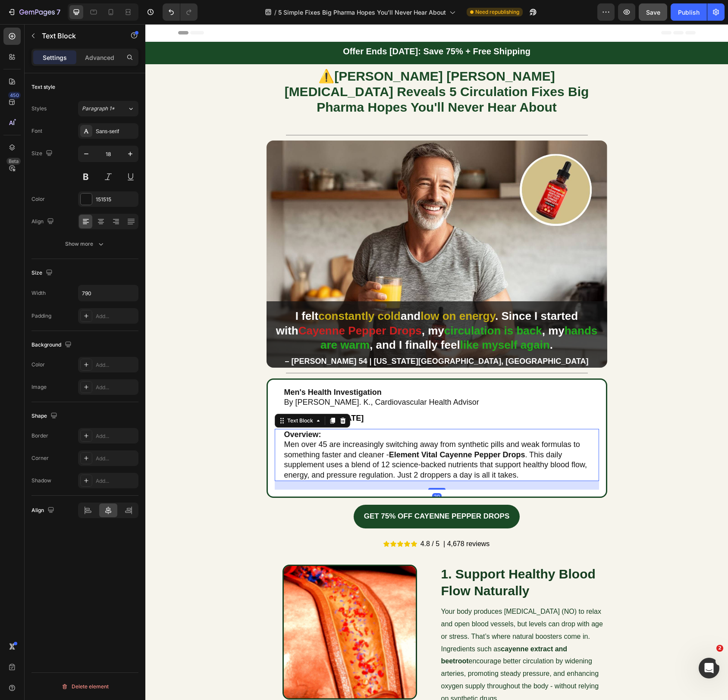
click at [378, 448] on p "Overview: Men over 45 are increasingly switching away from synthetic pills and …" at bounding box center [436, 455] width 305 height 50
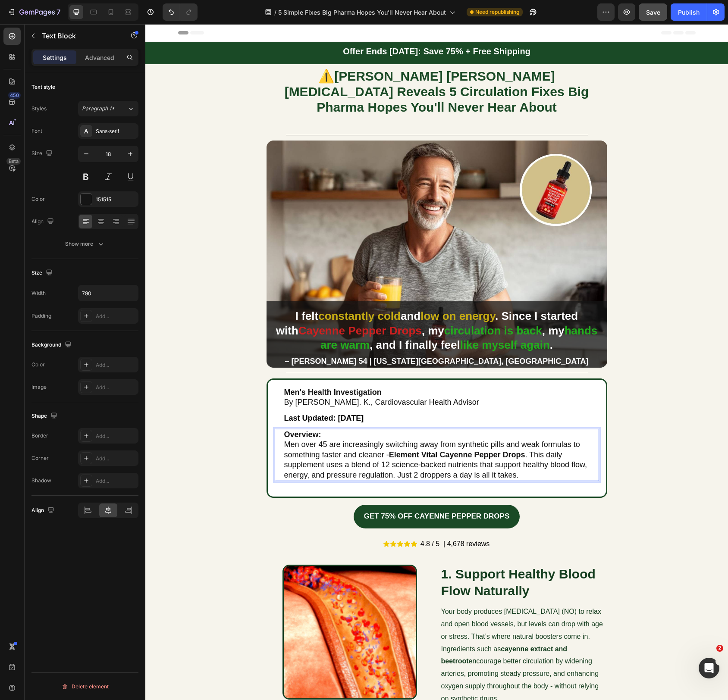
click at [390, 450] on p "Overview: Men over 45 are increasingly switching away from synthetic pills and …" at bounding box center [436, 455] width 305 height 50
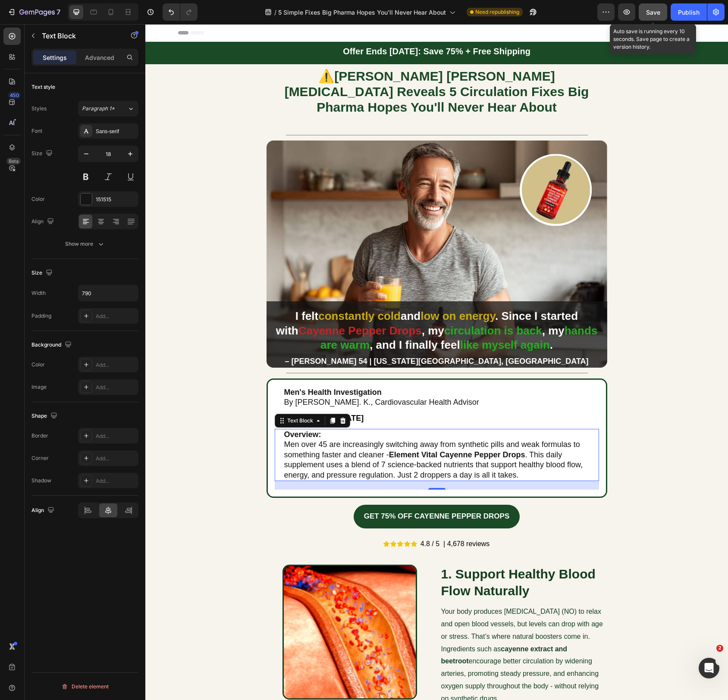
click at [648, 17] on button "Save" at bounding box center [653, 11] width 28 height 17
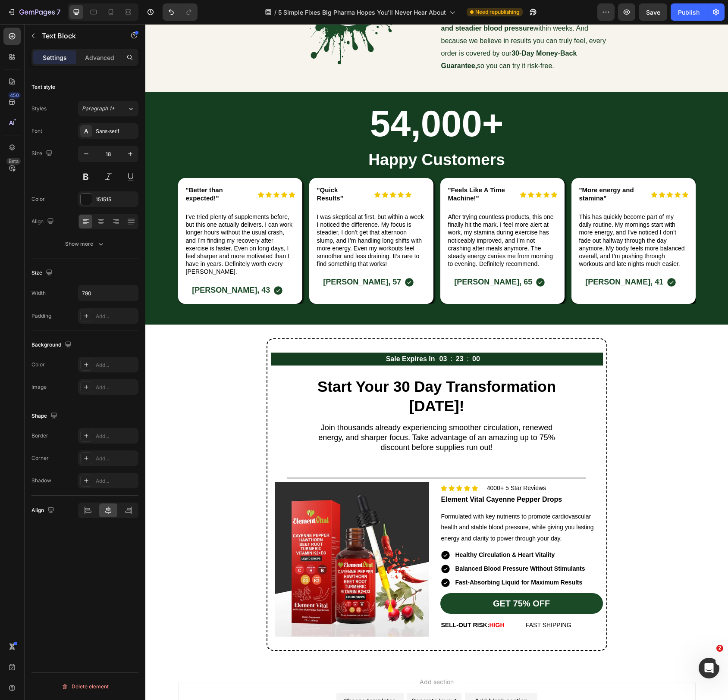
scroll to position [1332, 0]
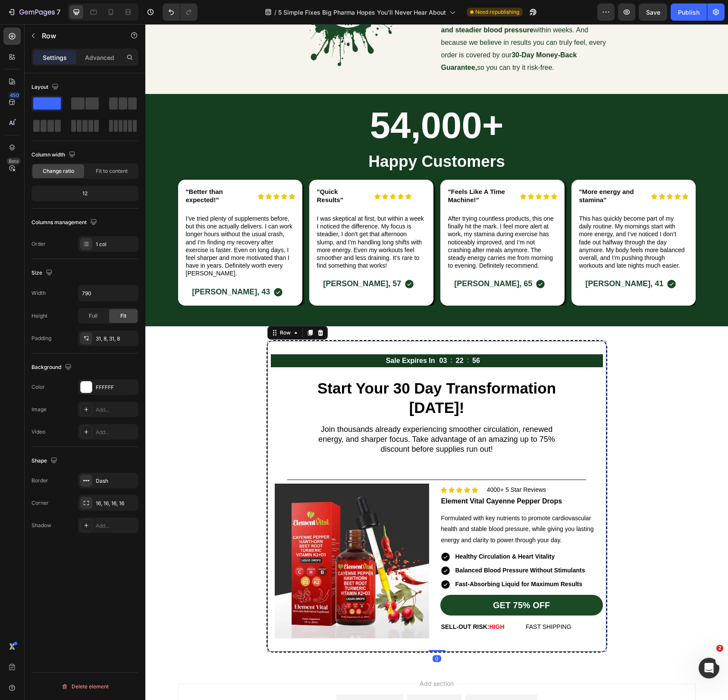
click at [341, 340] on div "Sale Expires In Heading 03 : 22 : 56 Countdown Timer Row Start Your 30 Day Tran…" at bounding box center [437, 496] width 341 height 313
click at [286, 329] on div "Row" at bounding box center [285, 333] width 14 height 8
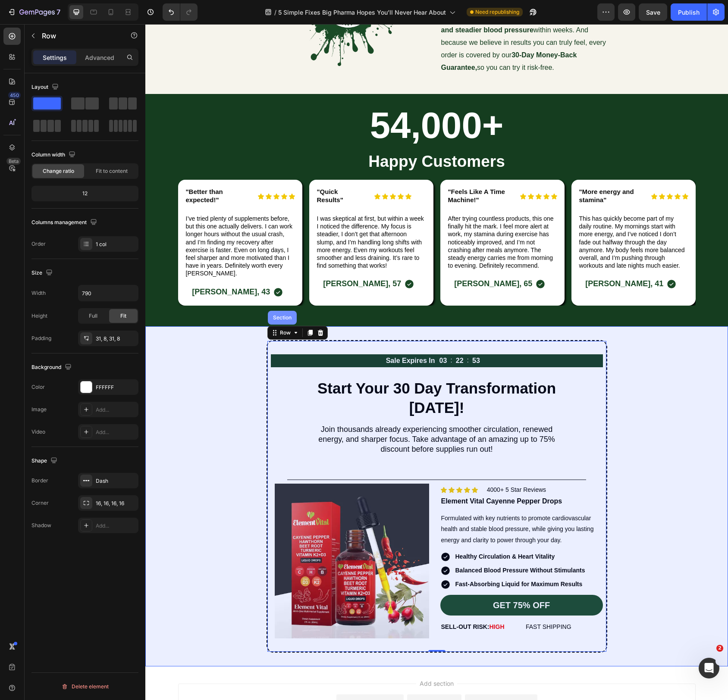
click at [285, 311] on div "Section" at bounding box center [282, 318] width 29 height 14
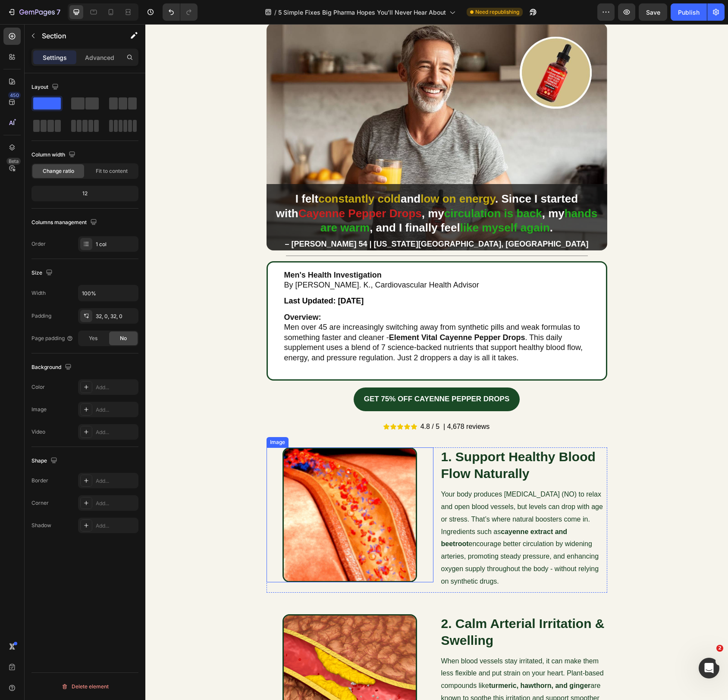
scroll to position [0, 0]
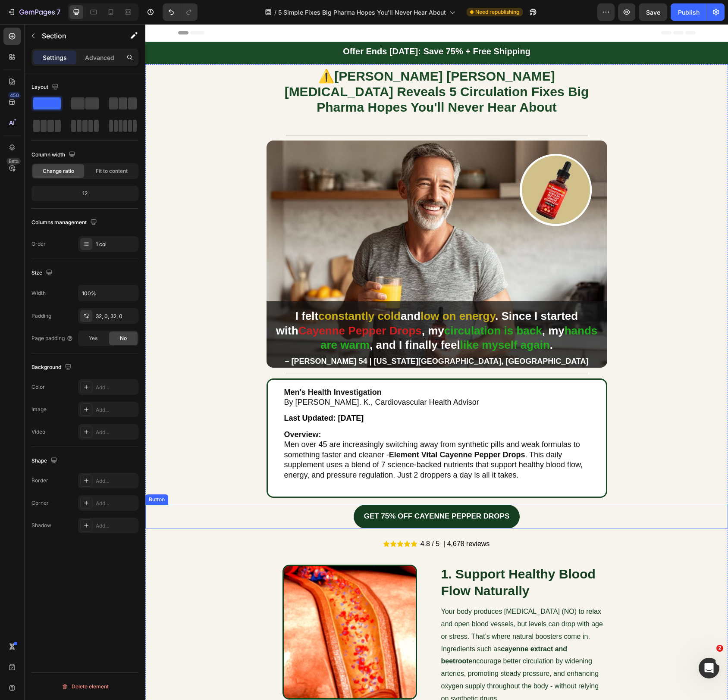
click at [362, 505] on link "GET 75% OFF CAYENNE PEPPER DROPS" at bounding box center [437, 517] width 166 height 24
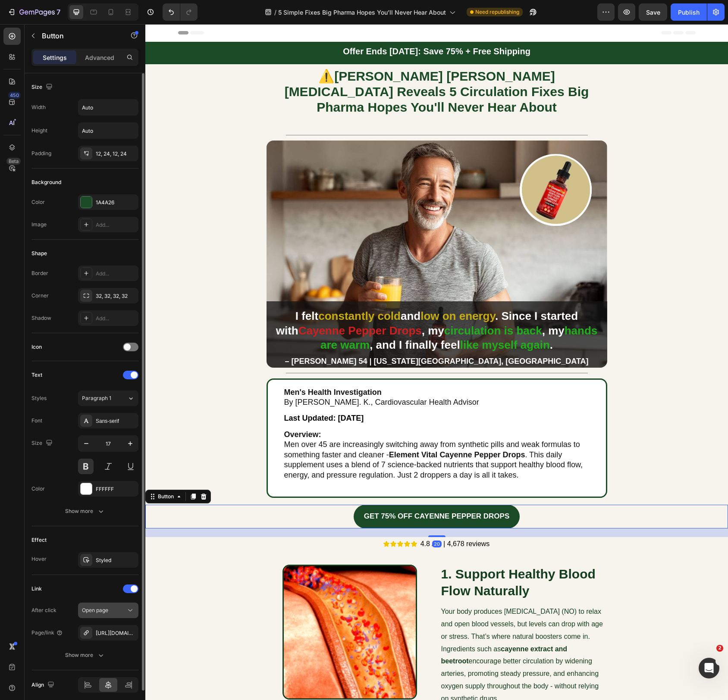
click at [110, 615] on div "Open page" at bounding box center [104, 611] width 44 height 8
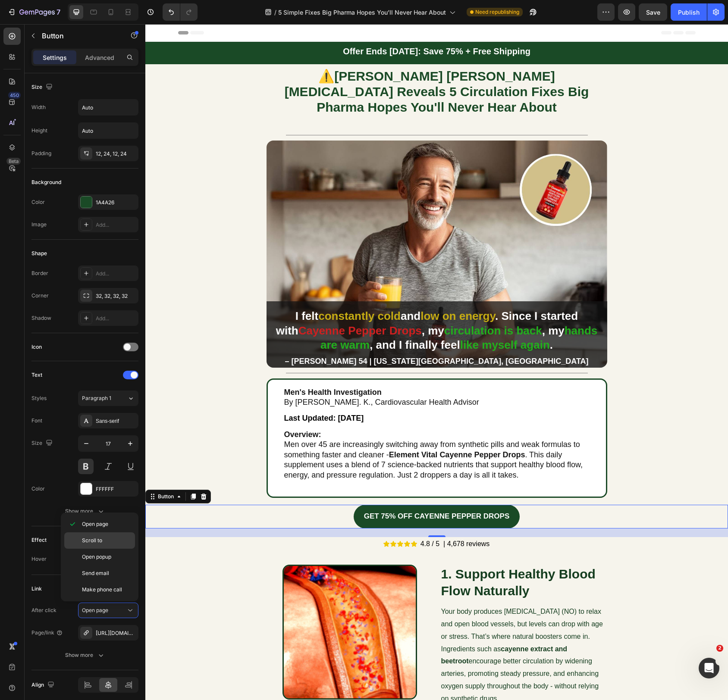
click at [105, 538] on p "Scroll to" at bounding box center [106, 541] width 49 height 8
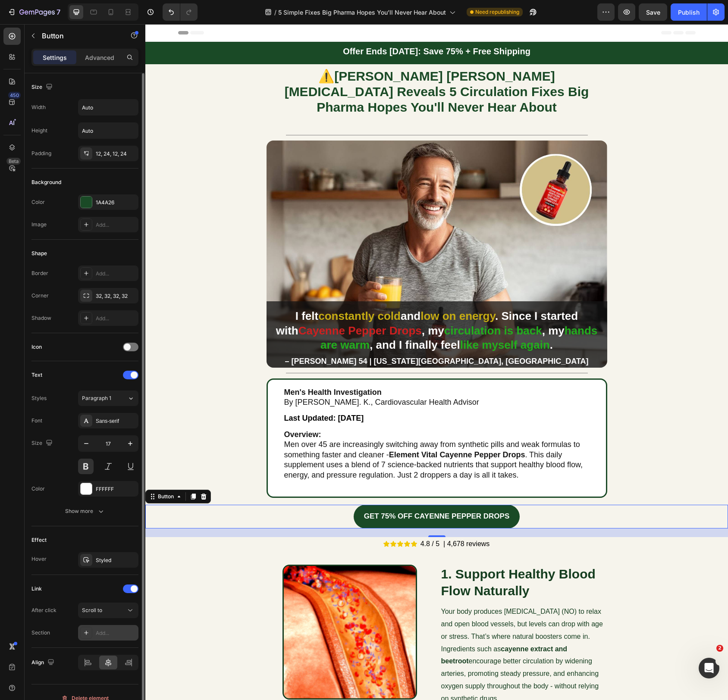
click at [109, 635] on div "Add..." at bounding box center [116, 634] width 41 height 8
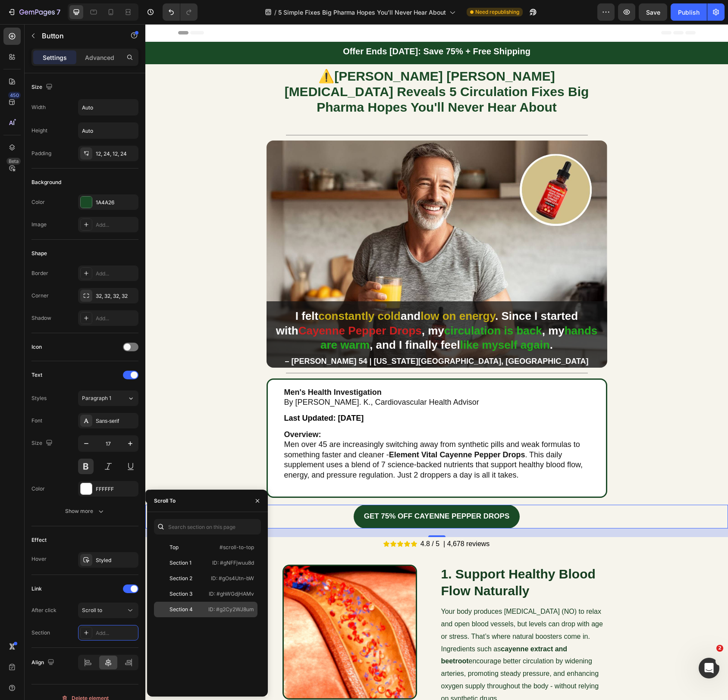
drag, startPoint x: 191, startPoint y: 609, endPoint x: 184, endPoint y: 608, distance: 7.4
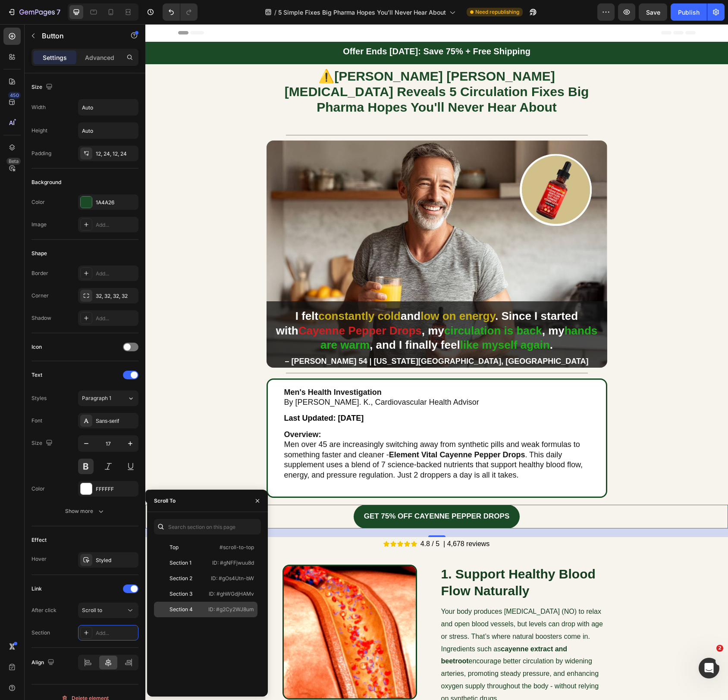
click at [191, 609] on div "Section 4" at bounding box center [180, 610] width 23 height 8
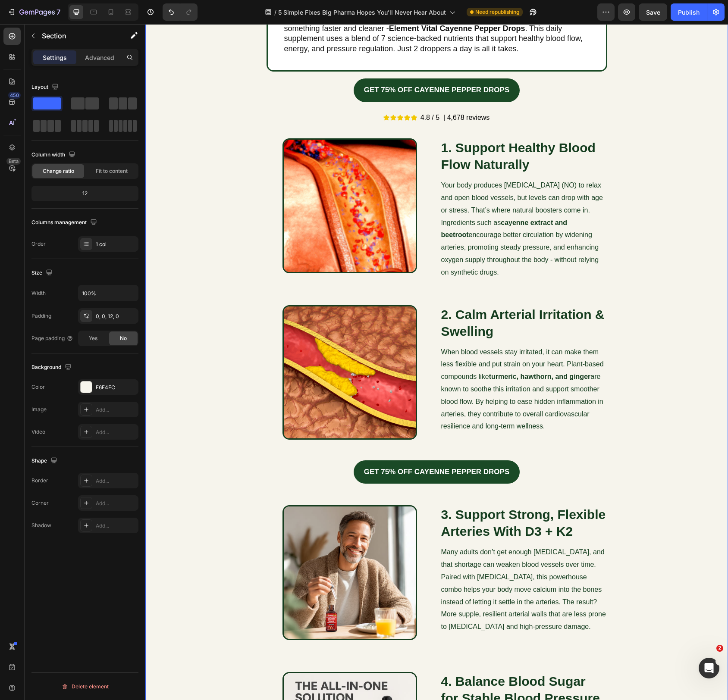
scroll to position [433, 0]
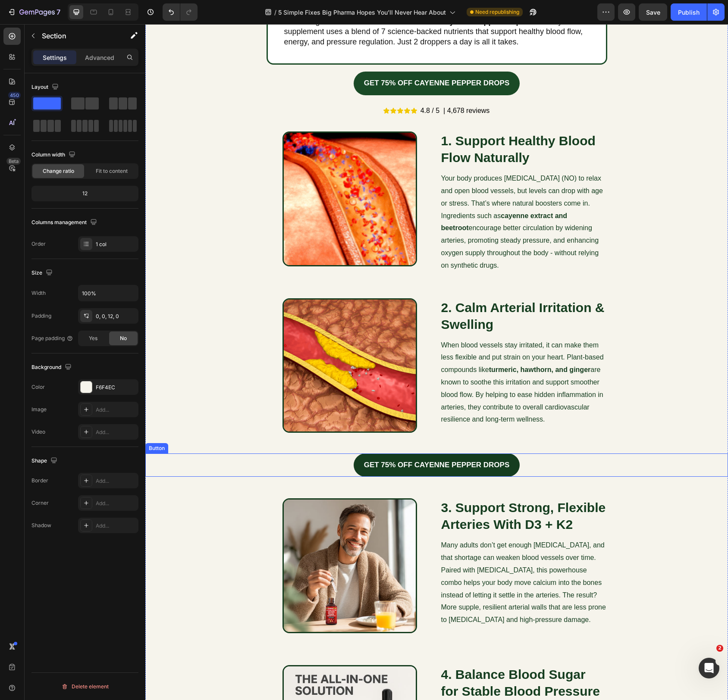
click at [516, 454] on link "GET 75% OFF CAYENNE PEPPER DROPS" at bounding box center [437, 466] width 166 height 24
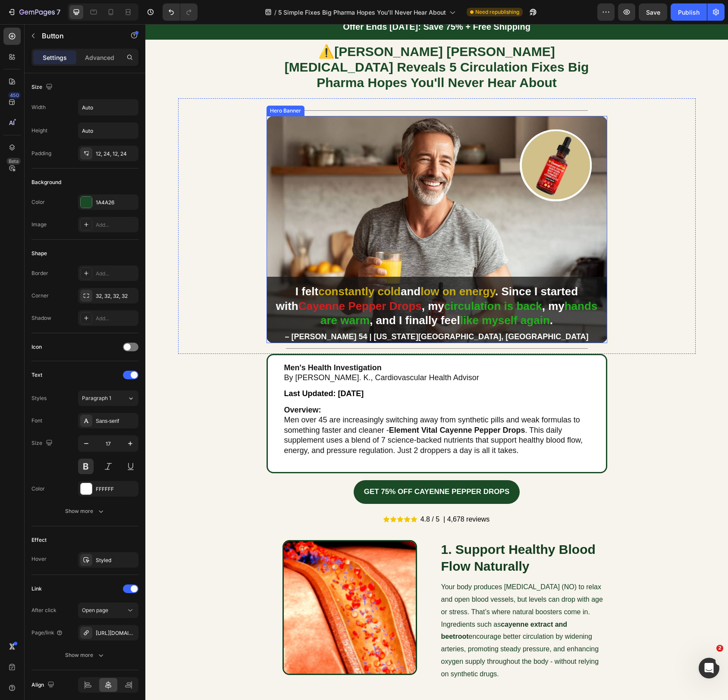
scroll to position [30, 0]
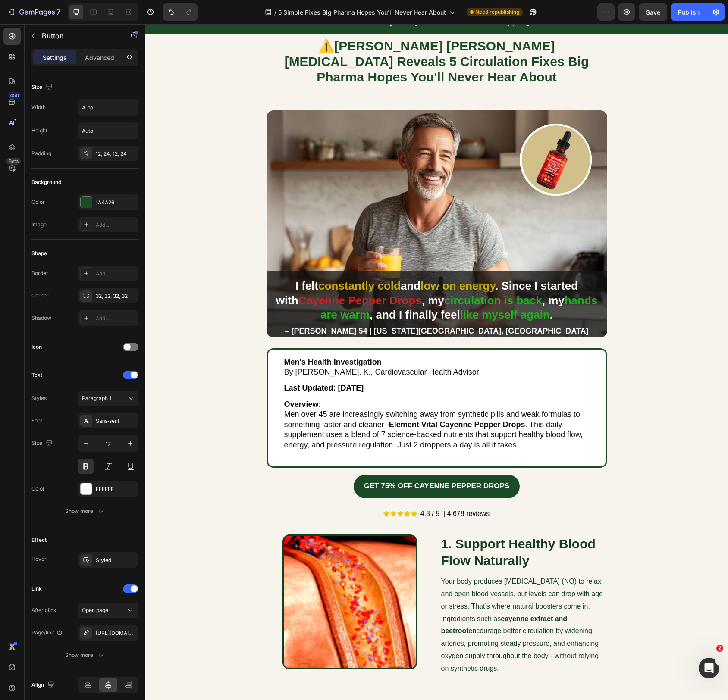
click at [369, 367] on p "By [PERSON_NAME]. K., Cardiovascular Health Advisor" at bounding box center [436, 372] width 305 height 10
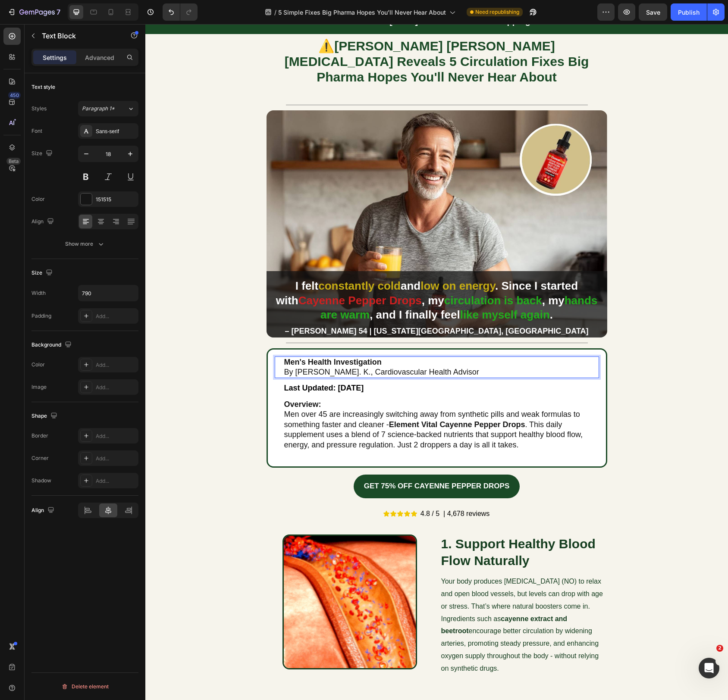
click at [369, 367] on p "By [PERSON_NAME]. K., Cardiovascular Health Advisor" at bounding box center [436, 372] width 305 height 10
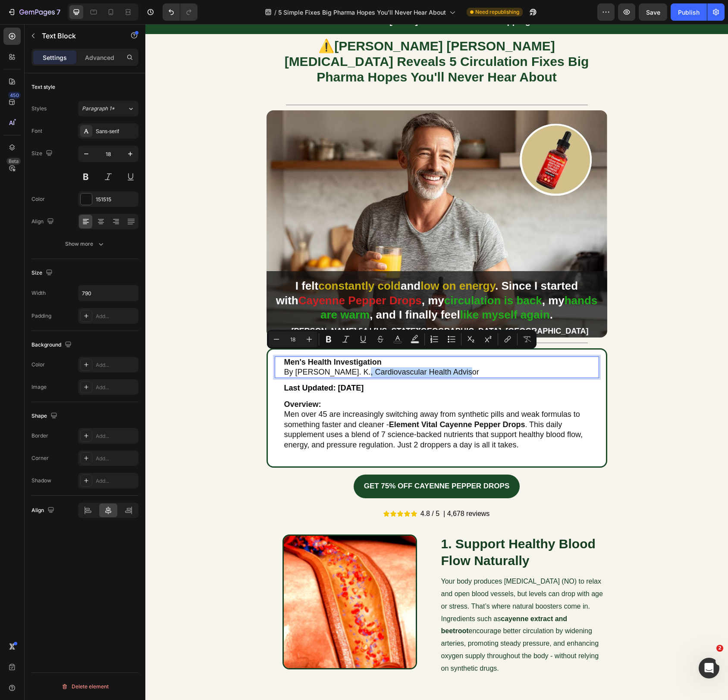
drag, startPoint x: 369, startPoint y: 358, endPoint x: 432, endPoint y: 360, distance: 63.0
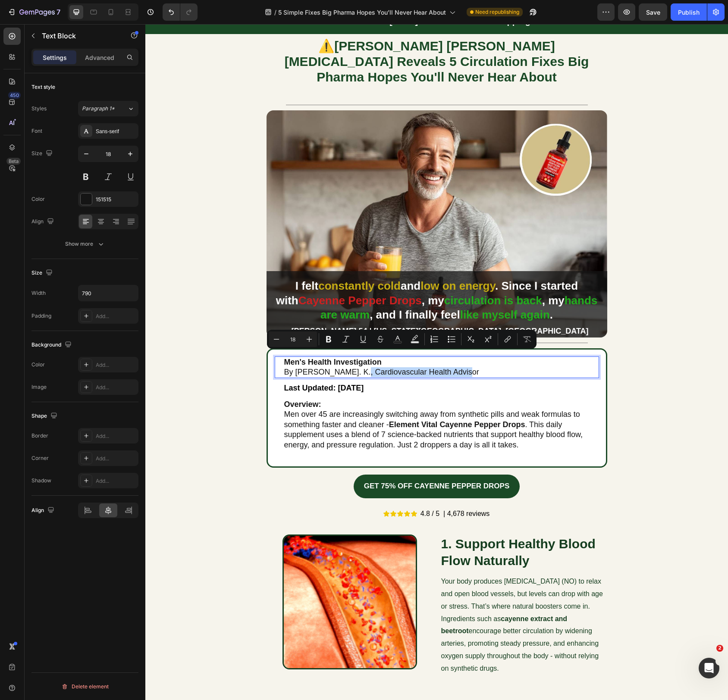
click at [432, 367] on p "By [PERSON_NAME]. K., Cardiovascular Health Advisor" at bounding box center [436, 372] width 305 height 10
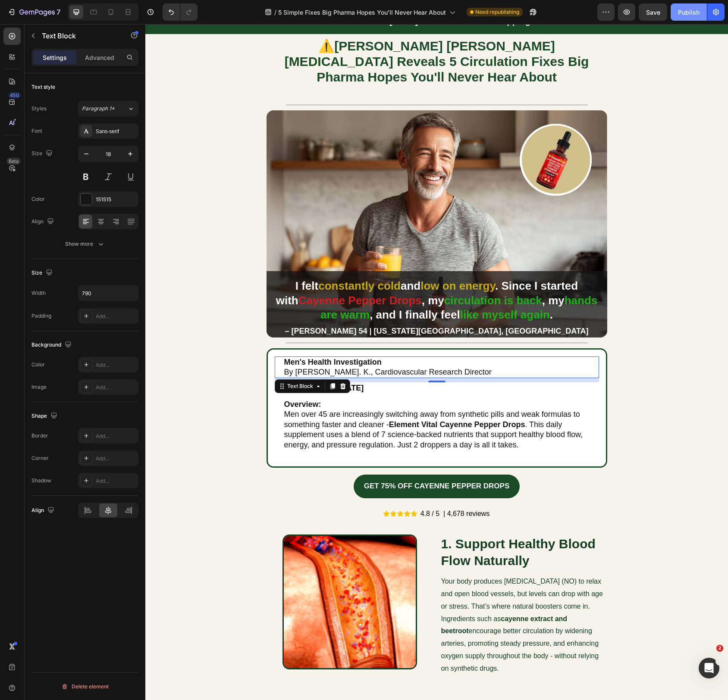
click at [678, 10] on div "Publish" at bounding box center [689, 12] width 22 height 9
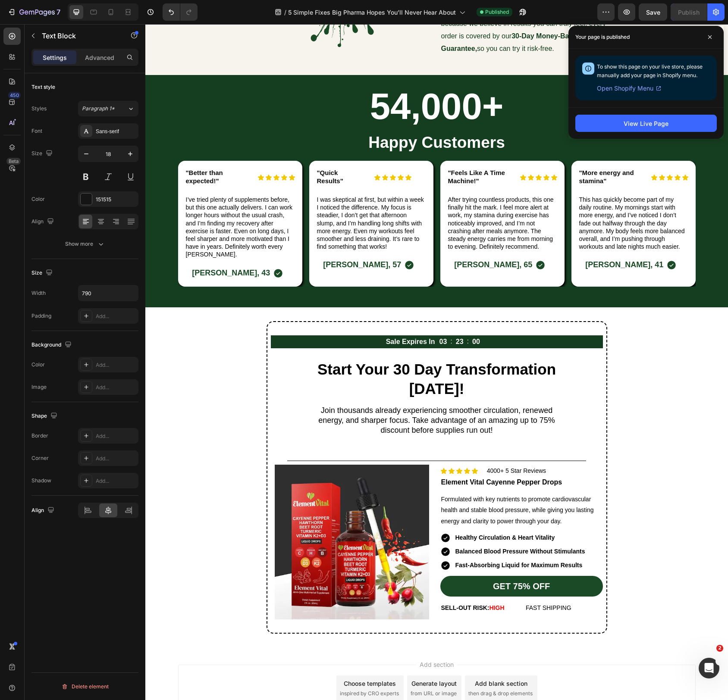
scroll to position [1350, 0]
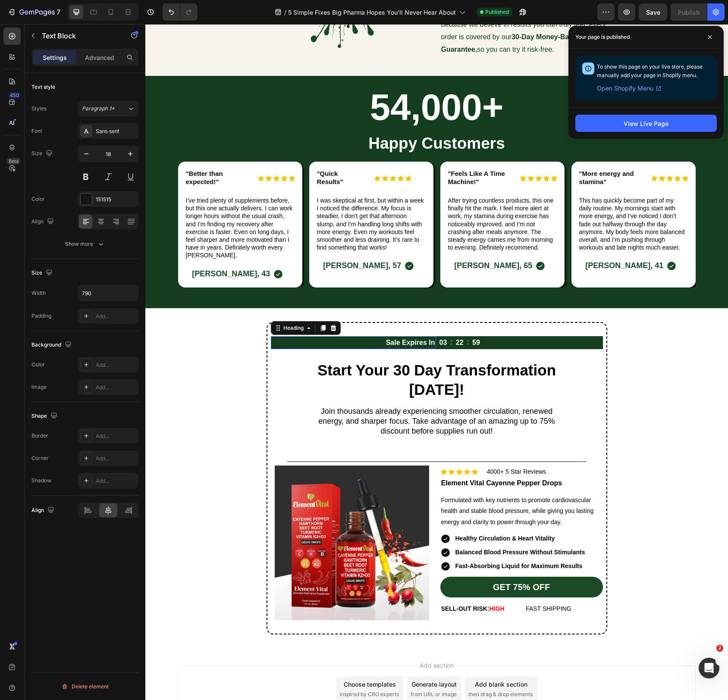
click at [413, 339] on span "Sale Expires In" at bounding box center [410, 342] width 49 height 7
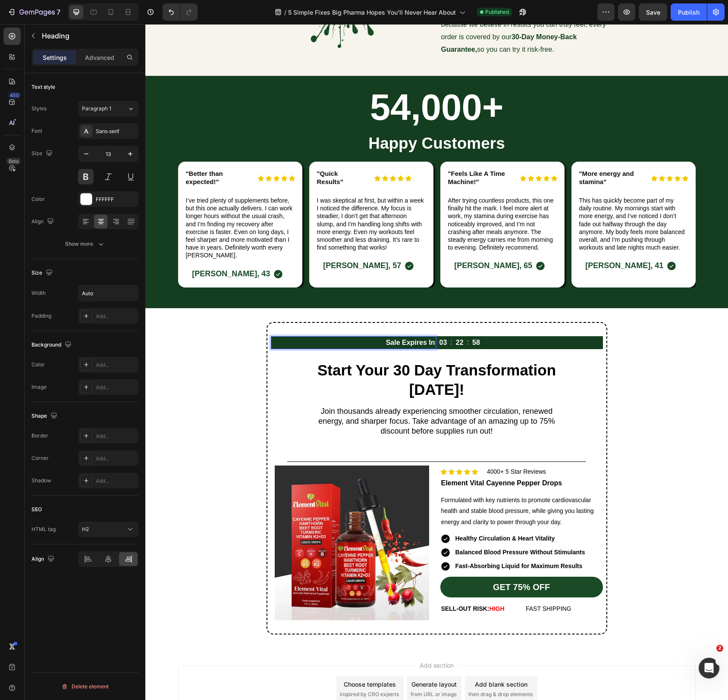
click at [426, 339] on span "Sale Expires In" at bounding box center [410, 342] width 49 height 7
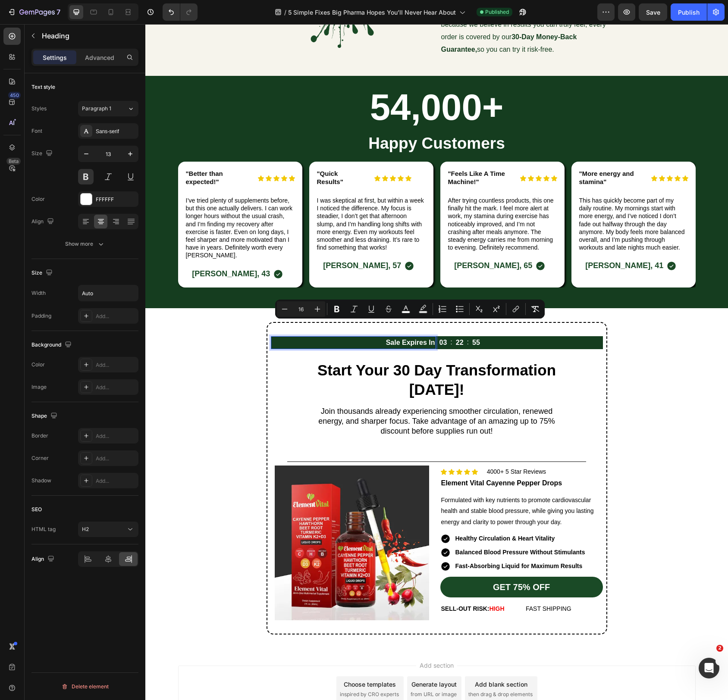
click at [426, 339] on span "Sale Expires In" at bounding box center [410, 342] width 49 height 7
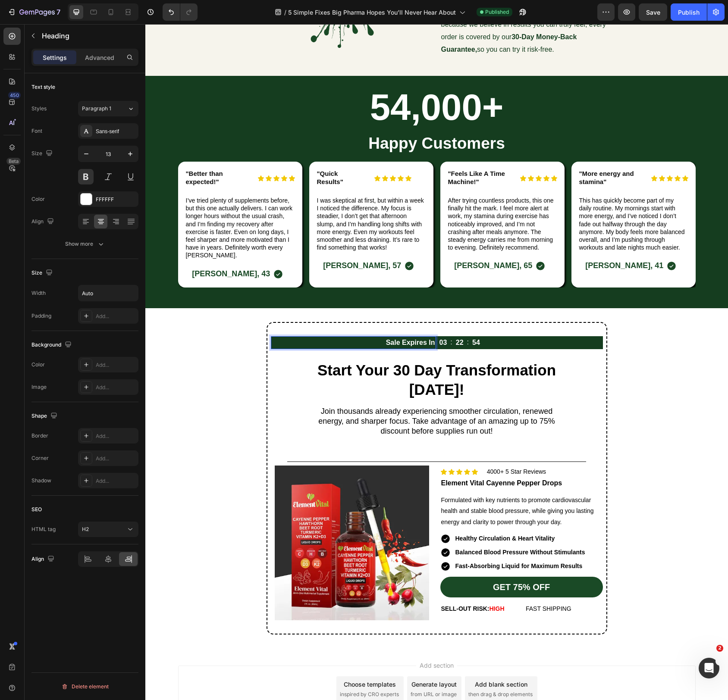
click at [418, 339] on span "Sale Expires In" at bounding box center [410, 342] width 49 height 7
click at [561, 577] on link "GET 75% OFF" at bounding box center [521, 587] width 163 height 21
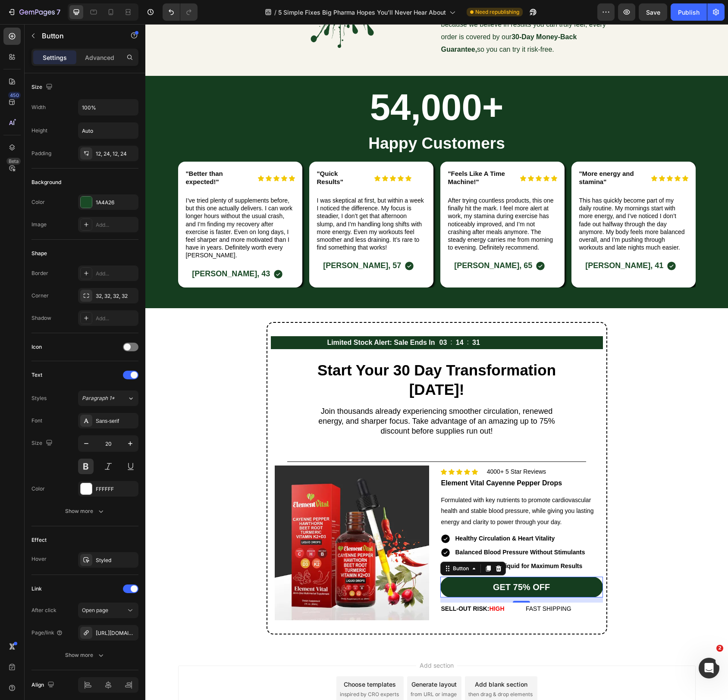
click at [562, 577] on link "GET 75% OFF" at bounding box center [521, 587] width 163 height 21
click at [547, 582] on p "GET 75% OFF" at bounding box center [521, 587] width 57 height 10
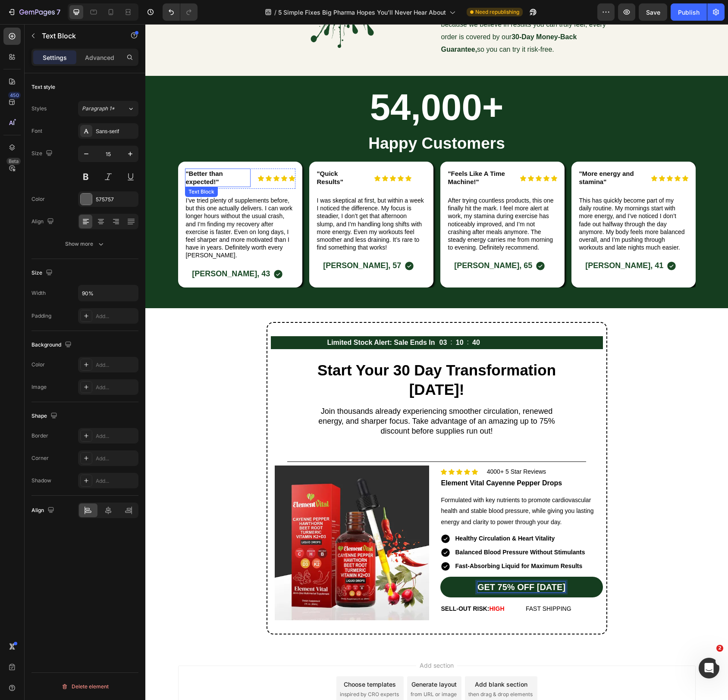
click at [213, 170] on strong ""Better than expected!"" at bounding box center [204, 178] width 37 height 16
click at [210, 170] on strong ""Better than expected!"" at bounding box center [204, 178] width 37 height 16
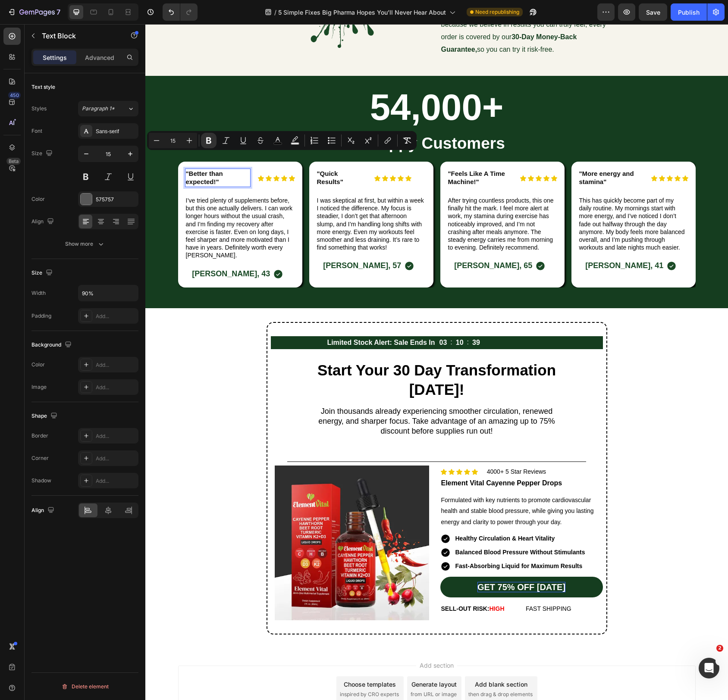
click at [196, 170] on strong ""Better than expected!"" at bounding box center [204, 178] width 37 height 16
drag, startPoint x: 190, startPoint y: 158, endPoint x: 215, endPoint y: 169, distance: 27.6
click at [215, 170] on strong ""Better than expected!"" at bounding box center [204, 178] width 37 height 16
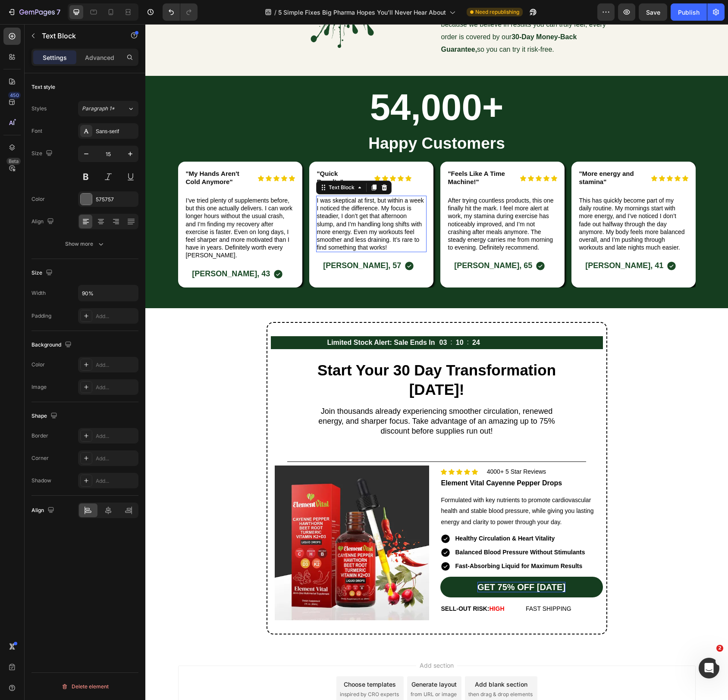
click at [387, 197] on span "I was skeptical at first, but within a week I noticed the difference. My focus …" at bounding box center [370, 224] width 107 height 54
click at [268, 218] on span "I’ve tried plenty of supplements before, but this one actually delivers. I can …" at bounding box center [239, 228] width 107 height 62
click at [371, 219] on span "I was skeptical at first, but within a week I noticed the difference. My focus …" at bounding box center [370, 224] width 107 height 54
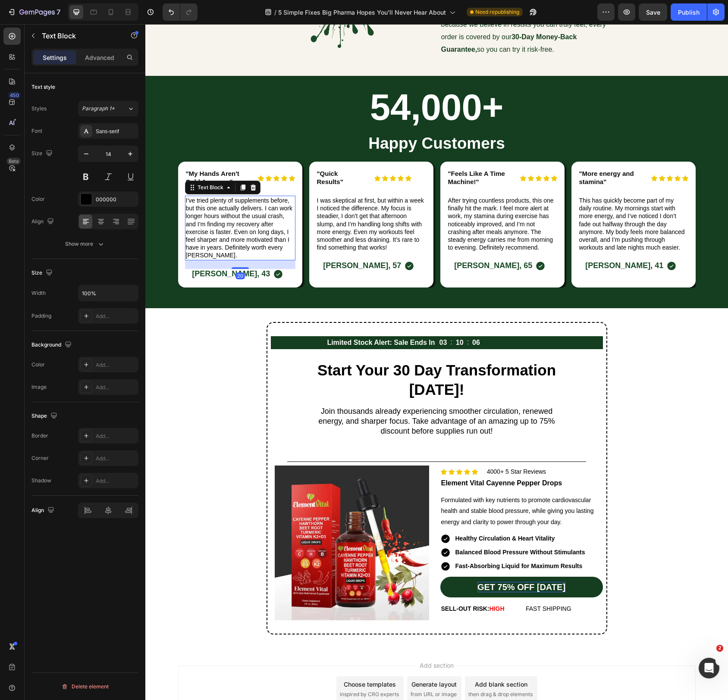
click at [192, 197] on span "I’ve tried plenty of supplements before, but this one actually delivers. I can …" at bounding box center [239, 228] width 107 height 62
click at [189, 197] on span "I’ve tried plenty of supplements before, but this one actually delivers. I can …" at bounding box center [239, 228] width 107 height 62
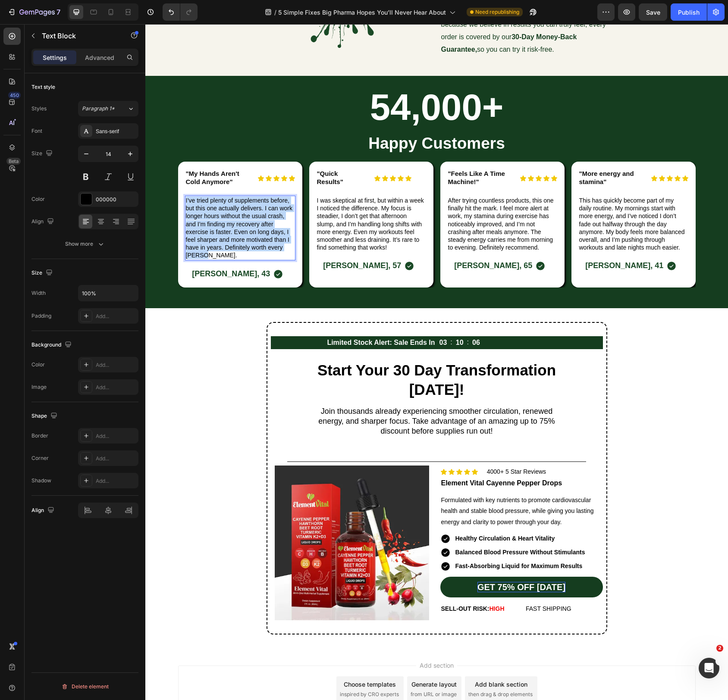
click at [189, 197] on span "I’ve tried plenty of supplements before, but this one actually delivers. I can …" at bounding box center [239, 228] width 107 height 62
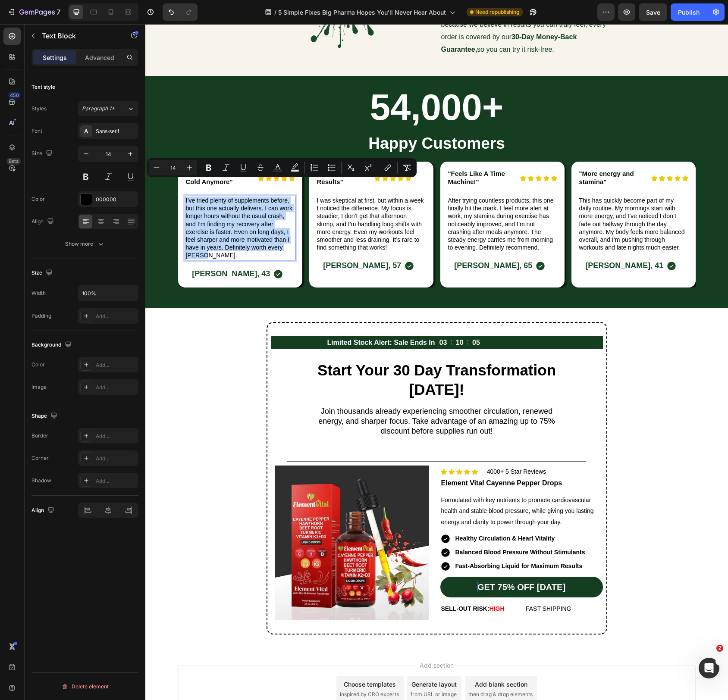
click at [189, 197] on span "I’ve tried plenty of supplements before, but this one actually delivers. I can …" at bounding box center [239, 228] width 107 height 62
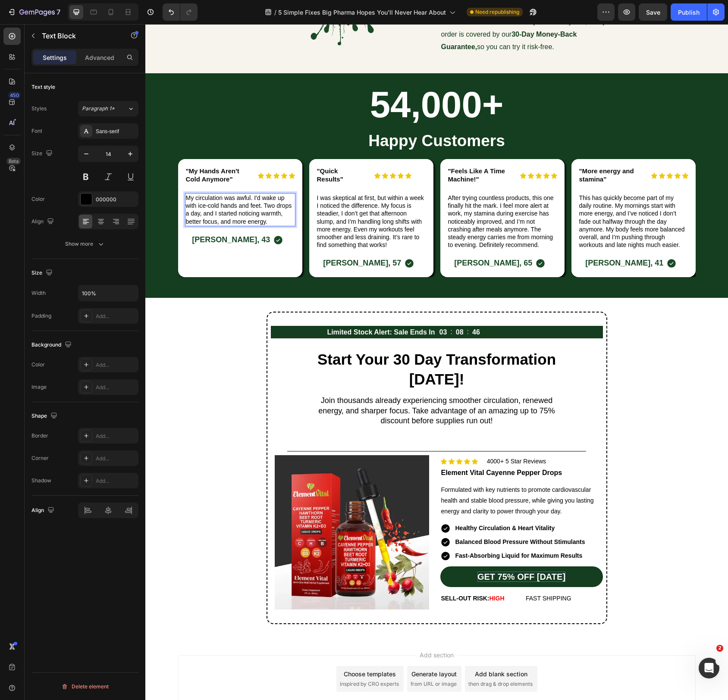
scroll to position [1349, 0]
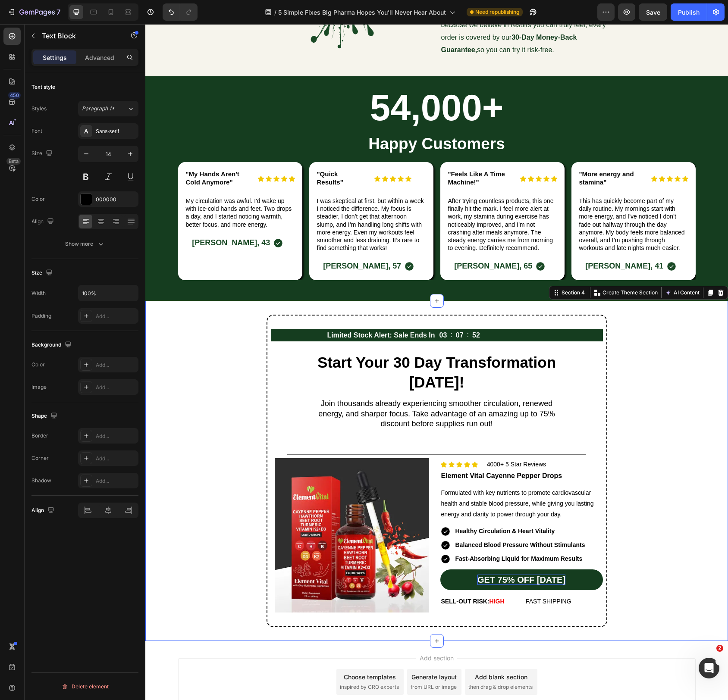
click at [215, 330] on div "⁠⁠⁠⁠⁠⁠⁠ Limited Stock Alert: Sale Ends In Heading 03 : 07 : 52 Countdown Timer …" at bounding box center [436, 471] width 583 height 313
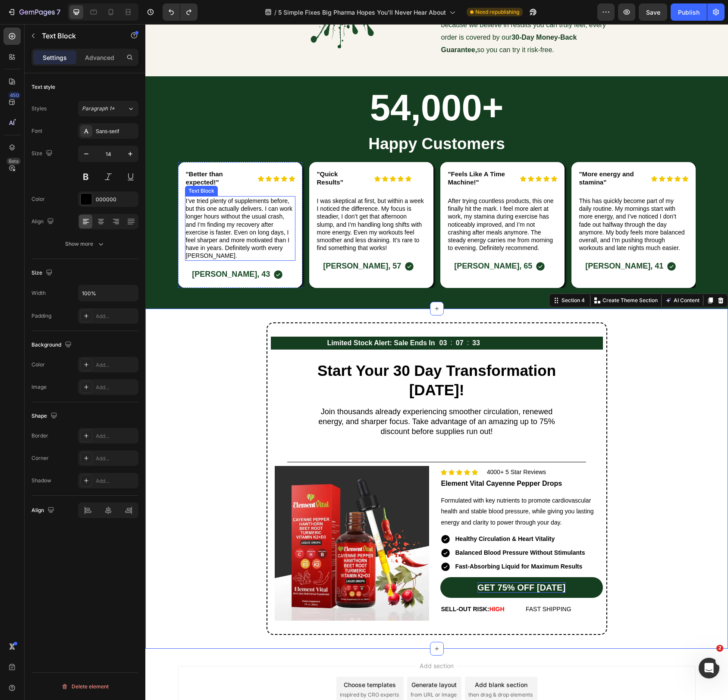
click at [229, 216] on span "I’ve tried plenty of supplements before, but this one actually delivers. I can …" at bounding box center [239, 229] width 107 height 62
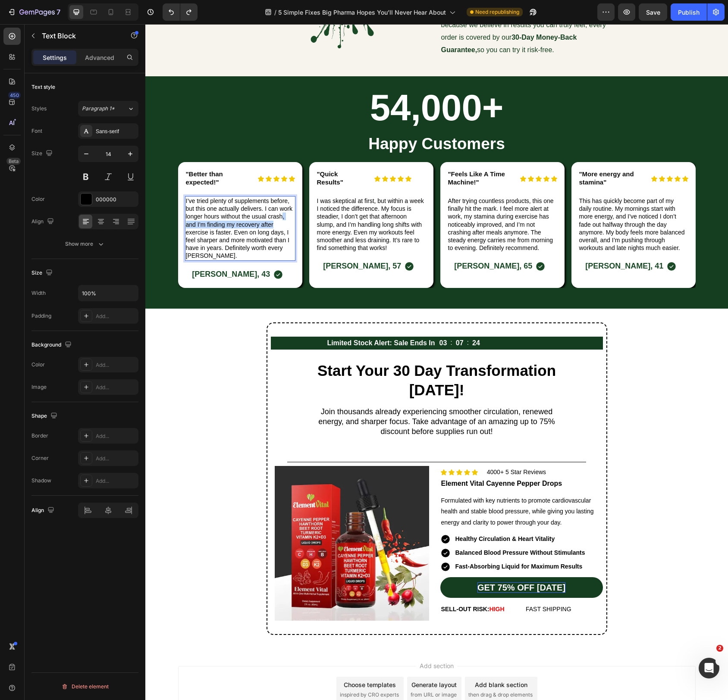
drag, startPoint x: 283, startPoint y: 202, endPoint x: 276, endPoint y: 205, distance: 8.3
click at [278, 206] on p "I’ve tried plenty of supplements before, but this one actually delivers. I can …" at bounding box center [240, 228] width 109 height 63
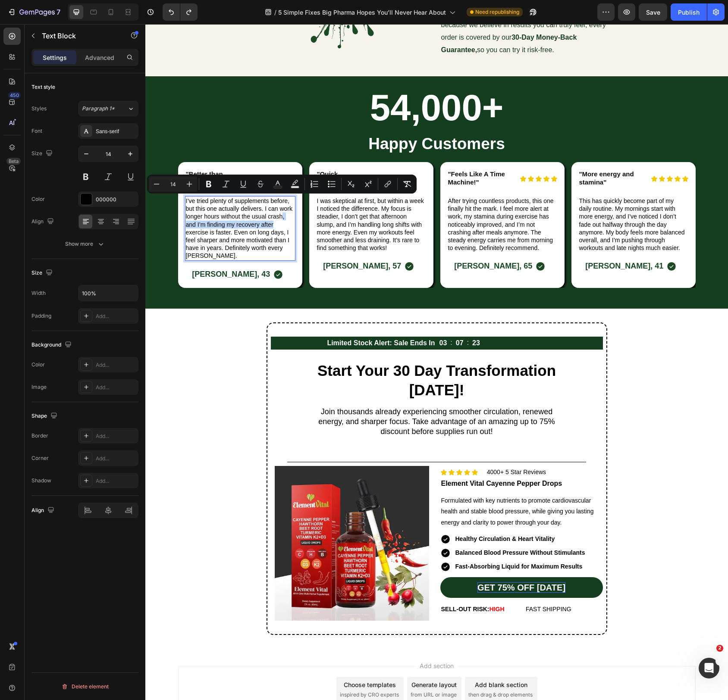
click at [248, 207] on span "I’ve tried plenty of supplements before, but this one actually delivers. I can …" at bounding box center [239, 229] width 107 height 62
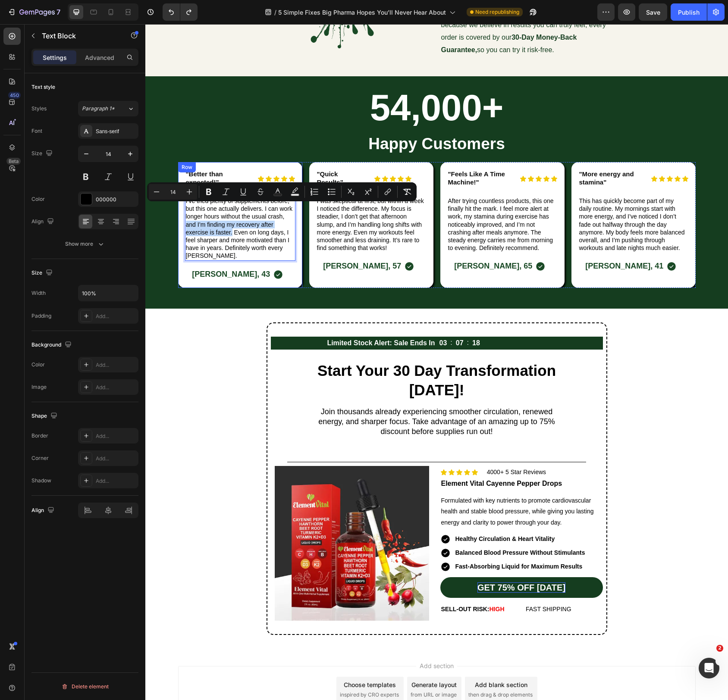
drag, startPoint x: 232, startPoint y: 217, endPoint x: 183, endPoint y: 211, distance: 48.7
click at [183, 211] on div ""Better than expected!" Text Block Icon Icon Icon Icon Icon Icon List Row I’ve …" at bounding box center [240, 225] width 124 height 126
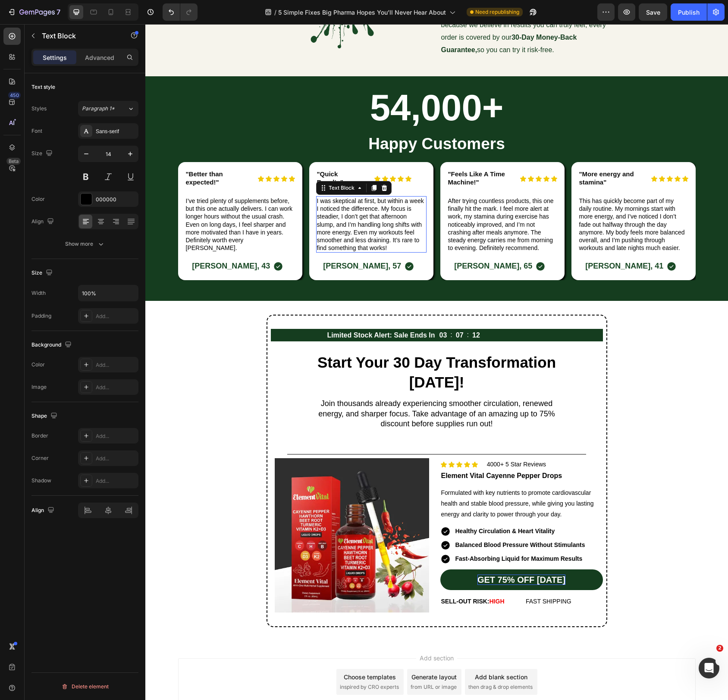
click at [358, 216] on span "I was skeptical at first, but within a week I noticed the difference. My focus …" at bounding box center [370, 225] width 107 height 54
click at [241, 204] on span "I’ve tried plenty of supplements before, but this one actually delivers. I can …" at bounding box center [239, 225] width 107 height 54
click at [345, 198] on span "I was skeptical at first, but within a week I noticed the difference. My focus …" at bounding box center [370, 225] width 107 height 54
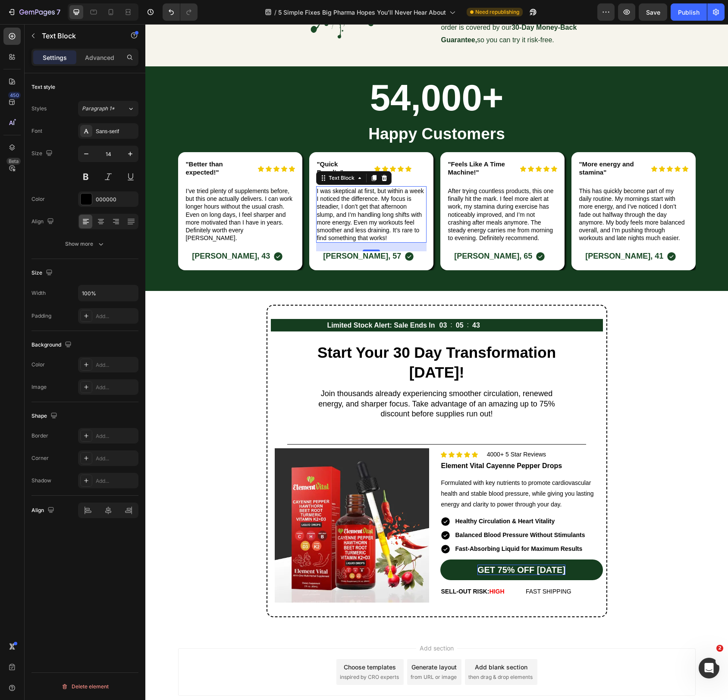
scroll to position [1365, 0]
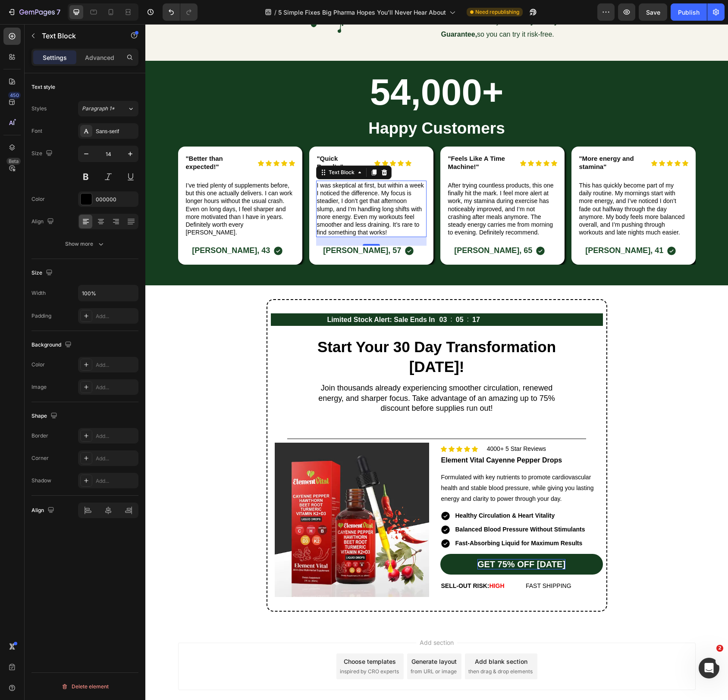
click at [387, 182] on span "I was skeptical at first, but within a week I noticed the difference. My focus …" at bounding box center [370, 209] width 107 height 54
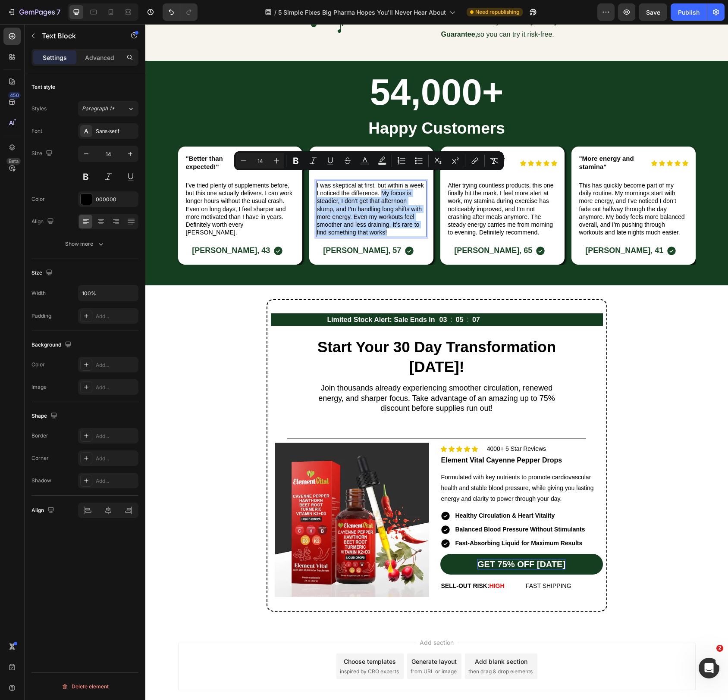
drag, startPoint x: 382, startPoint y: 178, endPoint x: 395, endPoint y: 216, distance: 40.4
click at [395, 216] on p "I was skeptical at first, but within a week I noticed the difference. My focus …" at bounding box center [371, 209] width 109 height 55
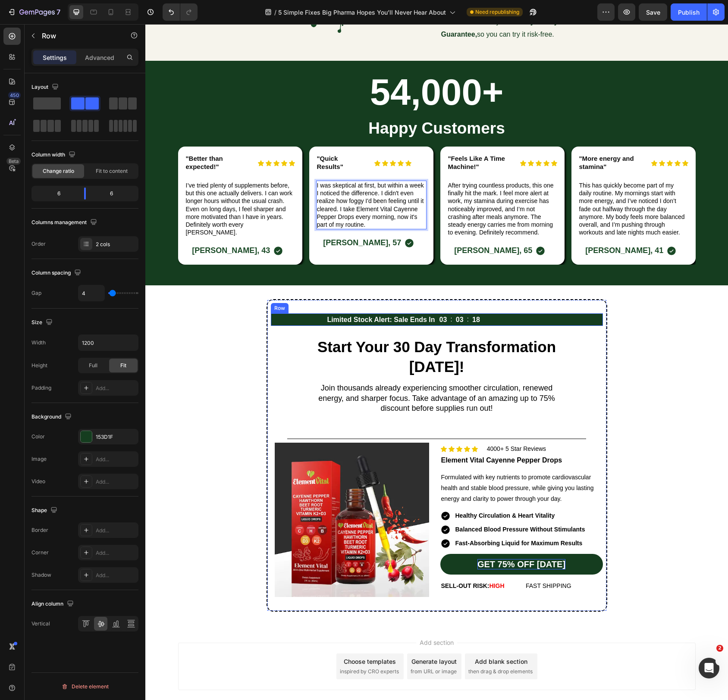
click at [436, 314] on div "⁠⁠⁠⁠⁠⁠⁠ Limited Stock Alert: Sale Ends In Heading 03 : 03 : 18 Countdown Timer …" at bounding box center [437, 320] width 332 height 13
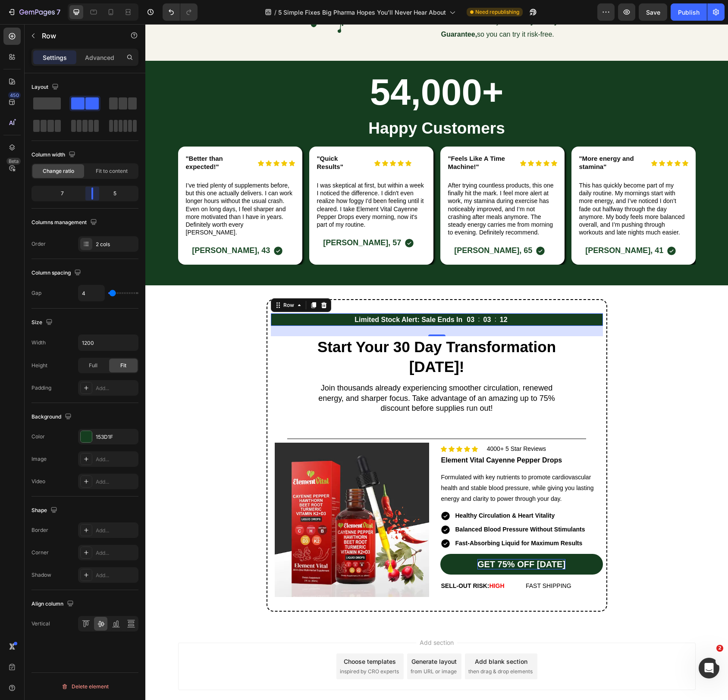
drag, startPoint x: 84, startPoint y: 193, endPoint x: 98, endPoint y: 213, distance: 24.4
click at [97, 0] on body "7 Version history / 5 Simple Fixes Big Pharma Hopes You’ll Never Hear About Nee…" at bounding box center [364, 0] width 728 height 0
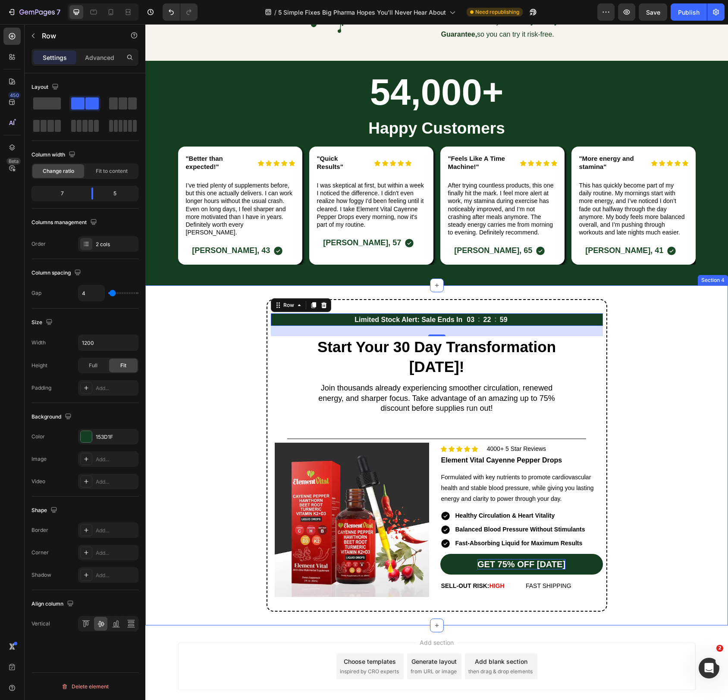
click at [230, 411] on div "⁠⁠⁠⁠⁠⁠⁠ Limited Stock Alert: Sale Ends In Heading 03 : 22 : 59 Countdown Timer …" at bounding box center [436, 455] width 583 height 313
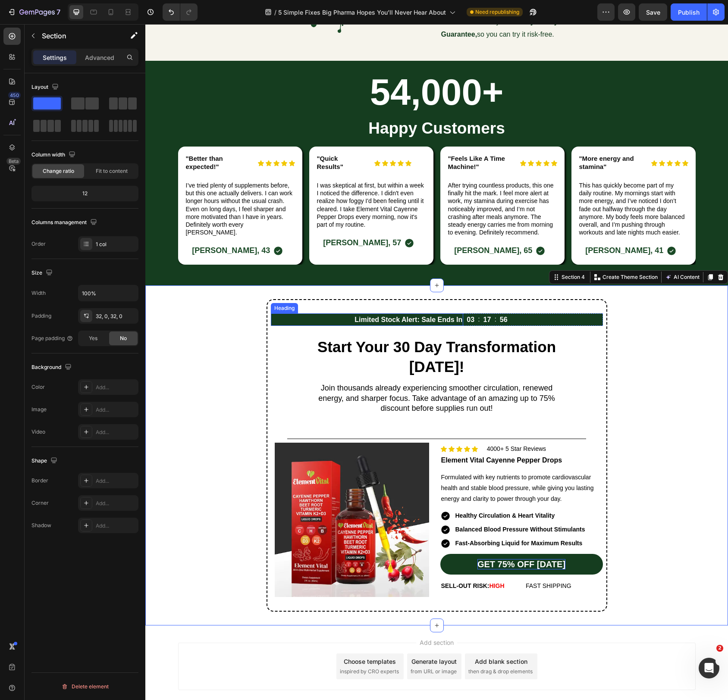
scroll to position [1364, 0]
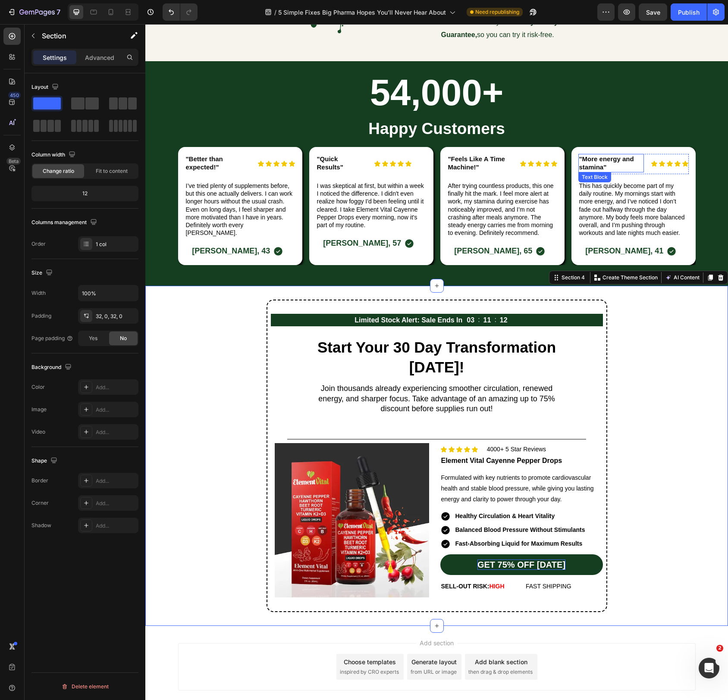
click at [591, 155] on strong ""More energy and stamina"" at bounding box center [606, 163] width 55 height 16
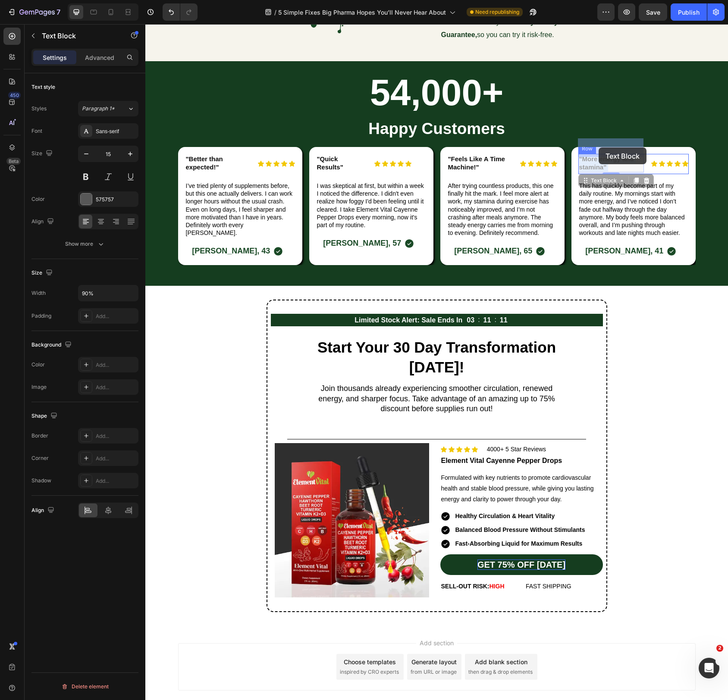
drag, startPoint x: 591, startPoint y: 146, endPoint x: 599, endPoint y: 147, distance: 8.0
click at [593, 155] on strong ""More energy and stamina"" at bounding box center [606, 163] width 55 height 16
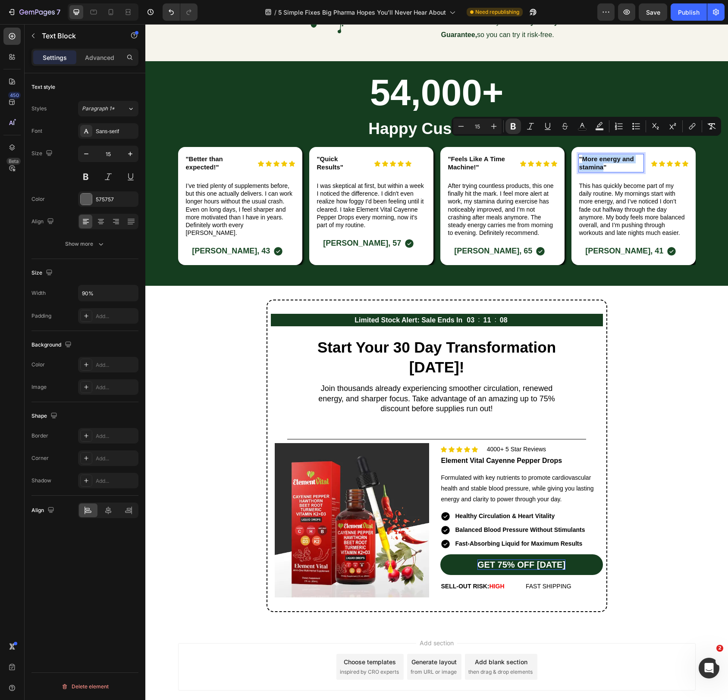
drag, startPoint x: 593, startPoint y: 146, endPoint x: 599, endPoint y: 151, distance: 7.3
click at [599, 155] on strong ""More energy and stamina"" at bounding box center [606, 163] width 55 height 16
type input "11"
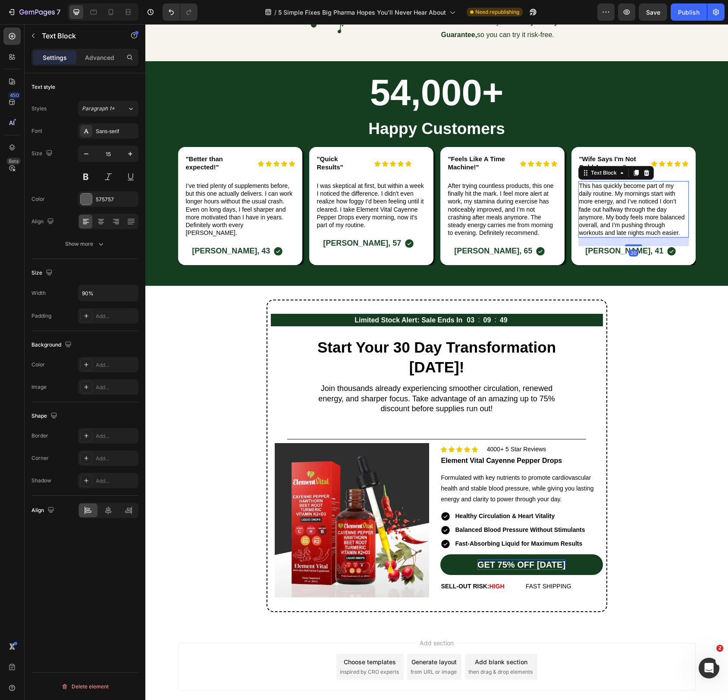
click at [590, 182] on span "This has quickly become part of my daily routine. My mornings start with more e…" at bounding box center [632, 209] width 106 height 54
click at [584, 182] on span "This has quickly become part of my daily routine. My mornings start with more e…" at bounding box center [632, 209] width 106 height 54
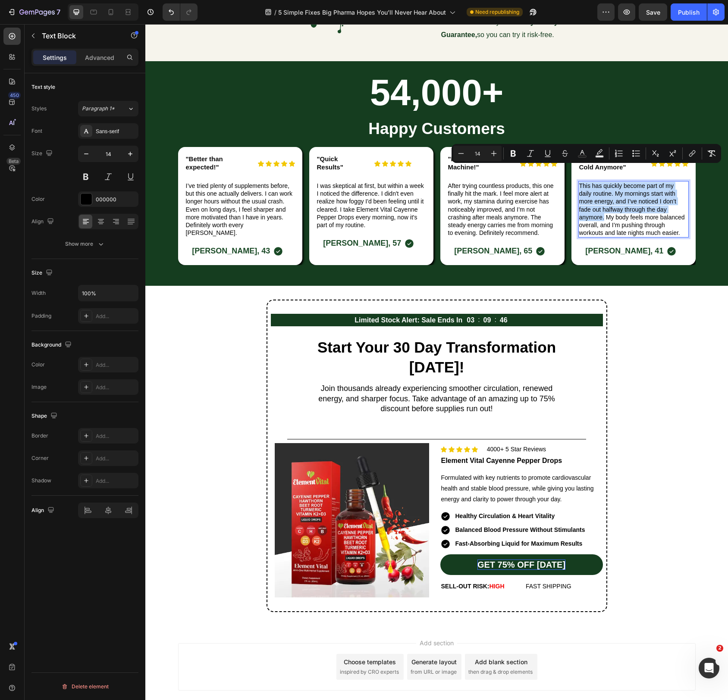
drag, startPoint x: 584, startPoint y: 169, endPoint x: 602, endPoint y: 202, distance: 37.2
click at [602, 202] on span "This has quickly become part of my daily routine. My mornings start with more e…" at bounding box center [632, 209] width 106 height 54
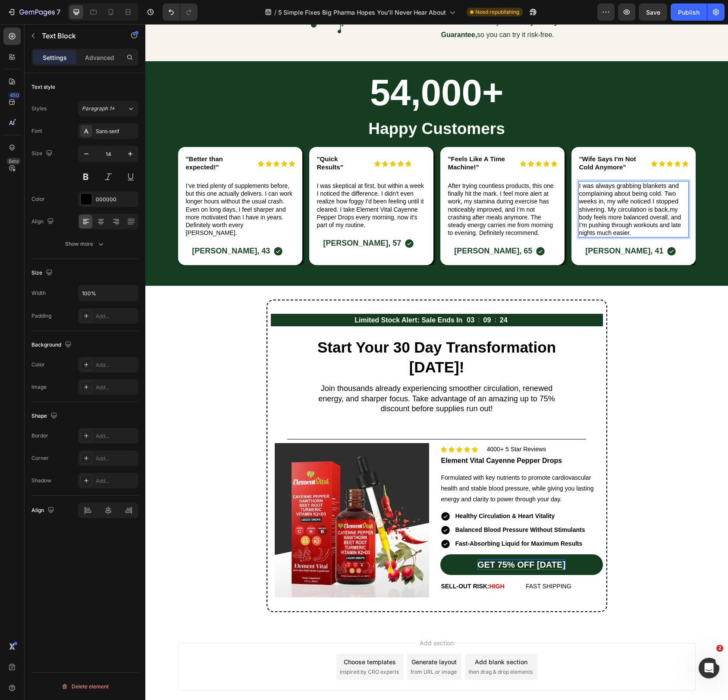
click at [649, 210] on span "my body feels more balanced overall, and I’m pushing through workouts and late …" at bounding box center [630, 221] width 102 height 31
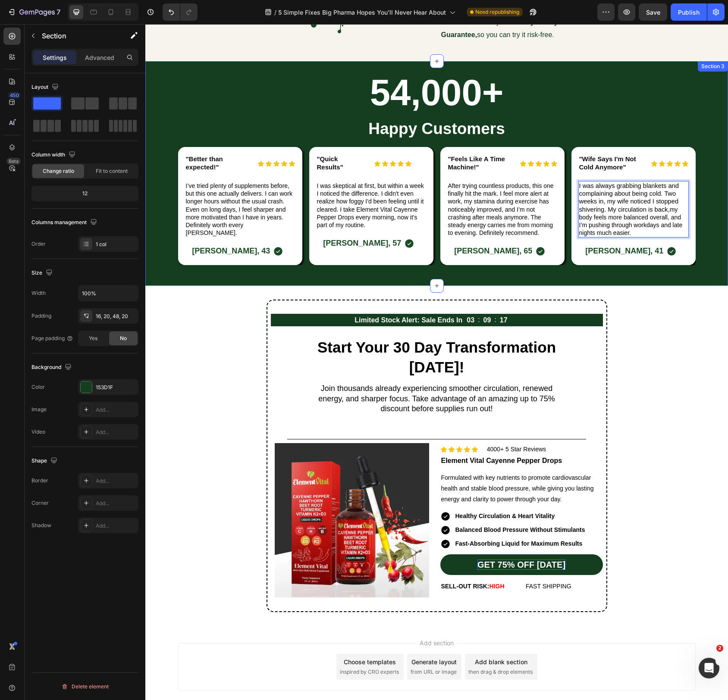
click at [628, 266] on div "54,000+ Heading Happy Customers Heading "Better than expected!" Text Block Icon…" at bounding box center [436, 173] width 583 height 225
click at [685, 16] on div "Publish" at bounding box center [689, 12] width 22 height 9
